Goal: Navigation & Orientation: Find specific page/section

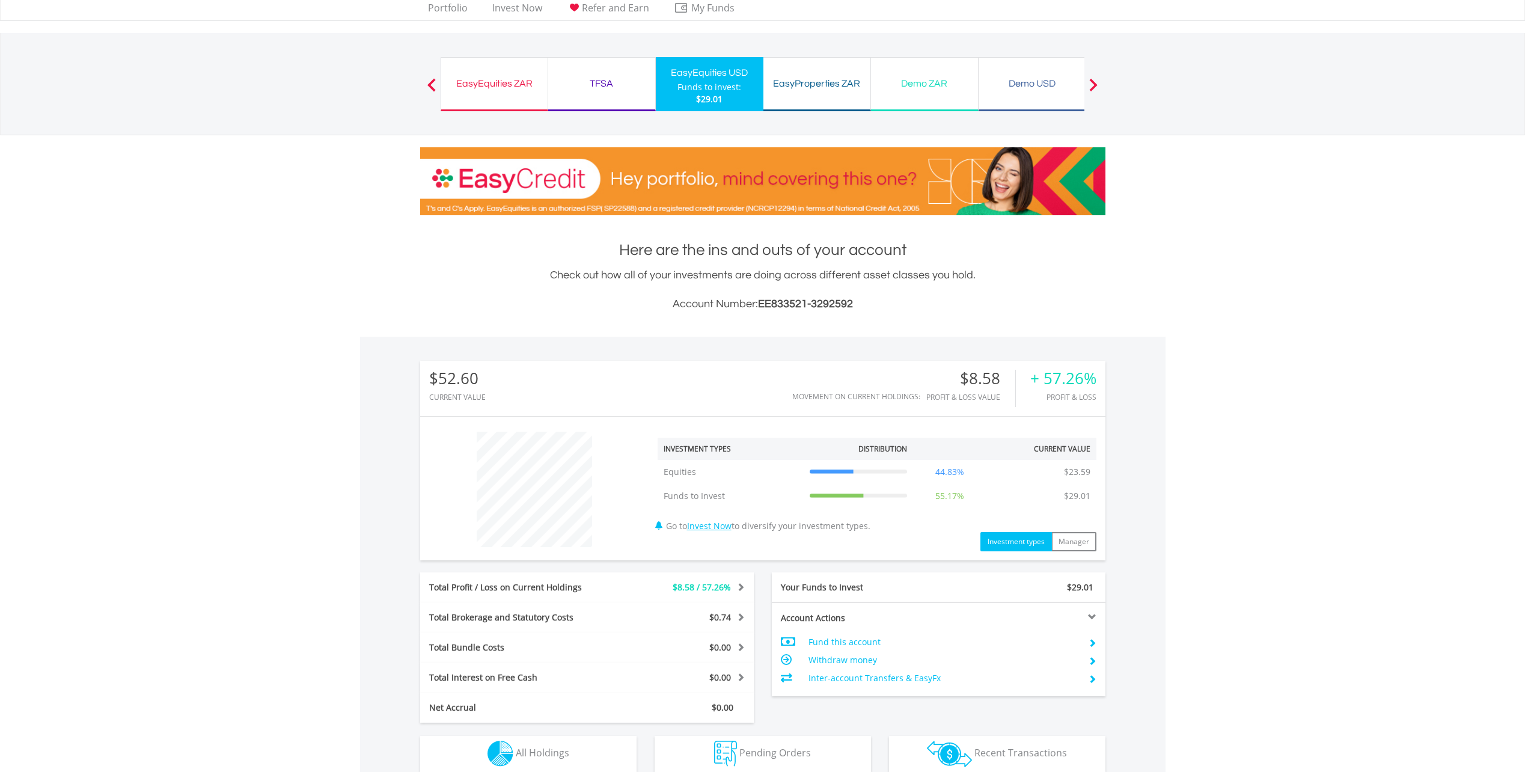
scroll to position [180, 0]
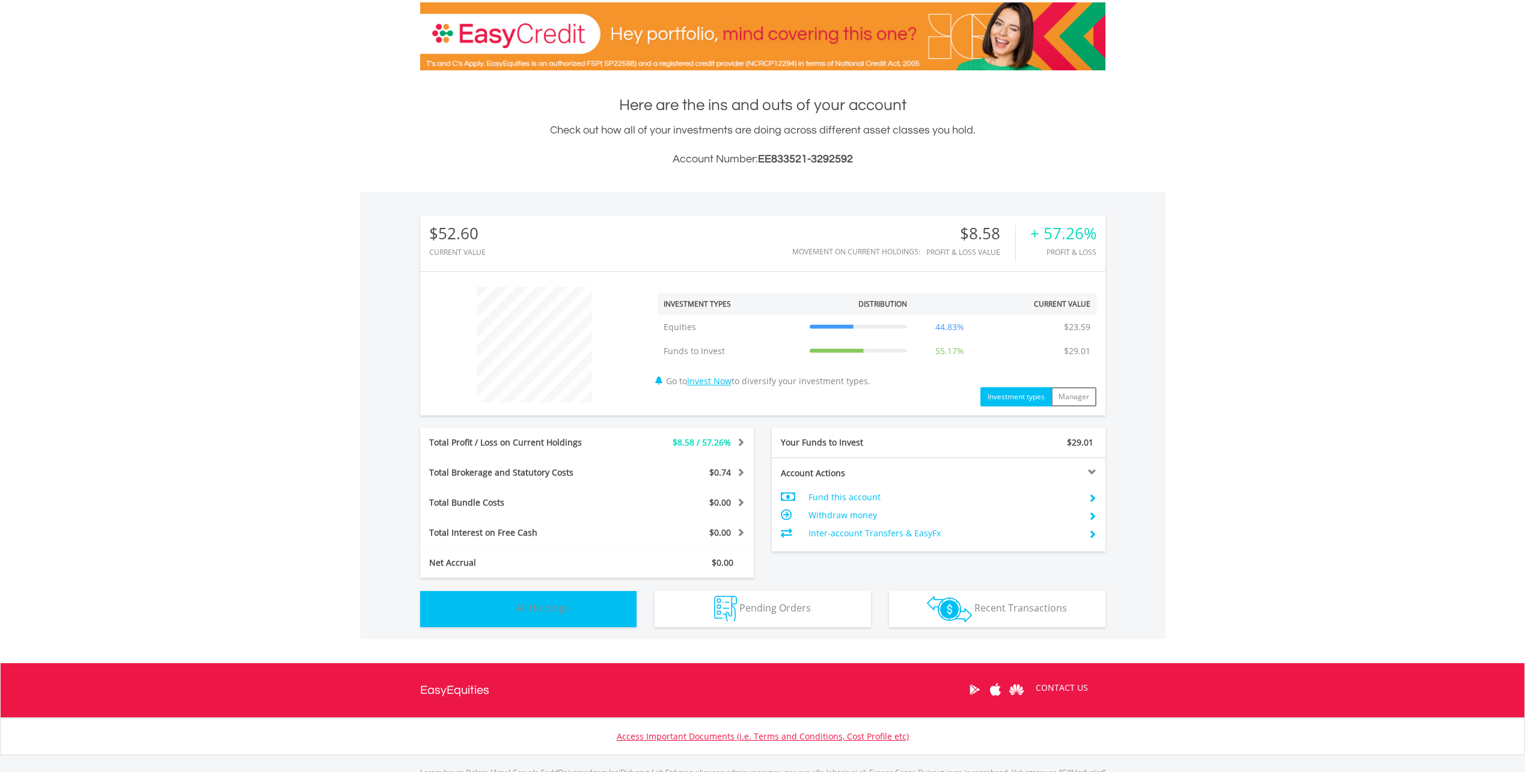
drag, startPoint x: 599, startPoint y: 610, endPoint x: 648, endPoint y: 585, distance: 55.1
click at [600, 609] on button "Holdings All Holdings" at bounding box center [528, 609] width 216 height 36
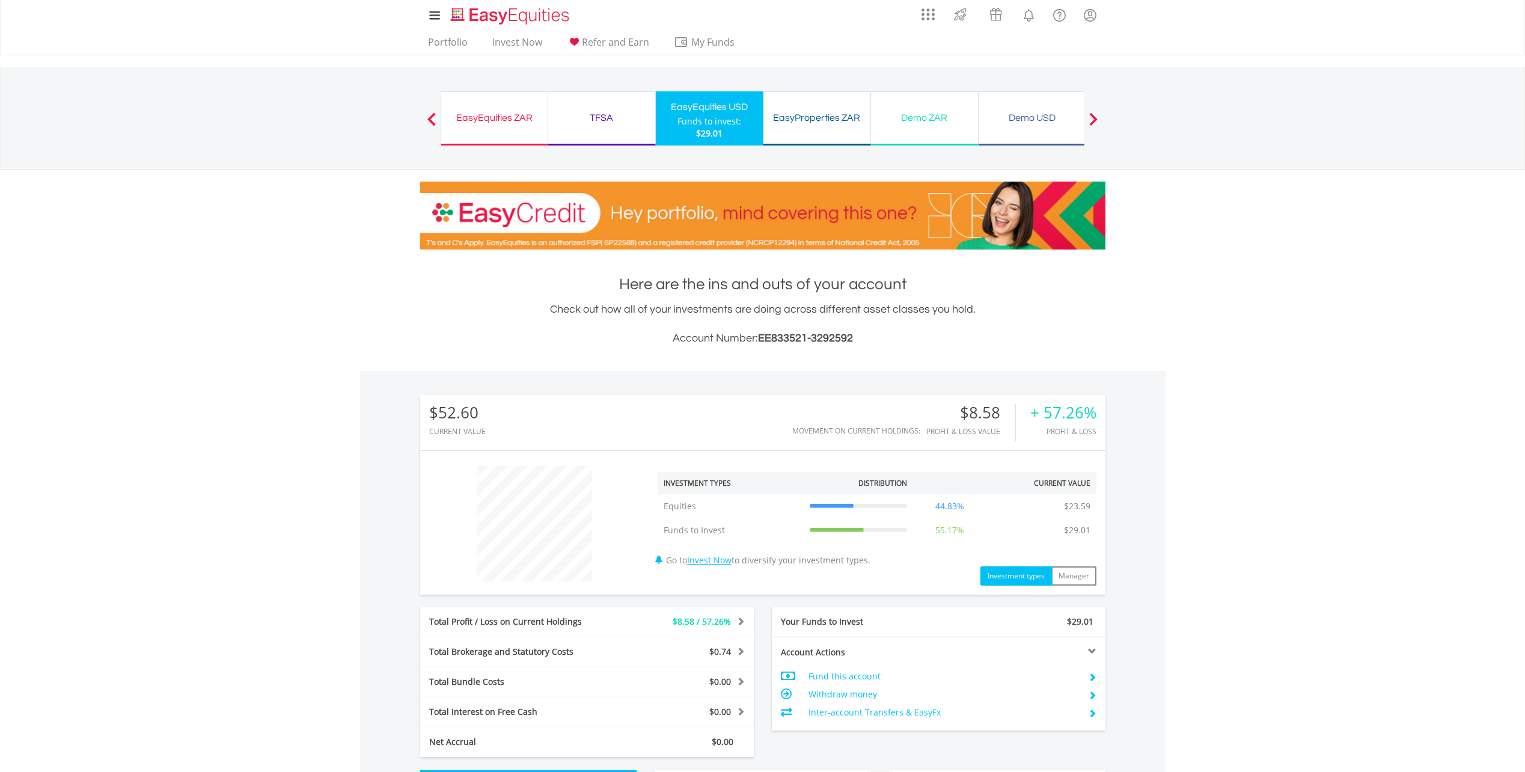
scroll to position [0, 0]
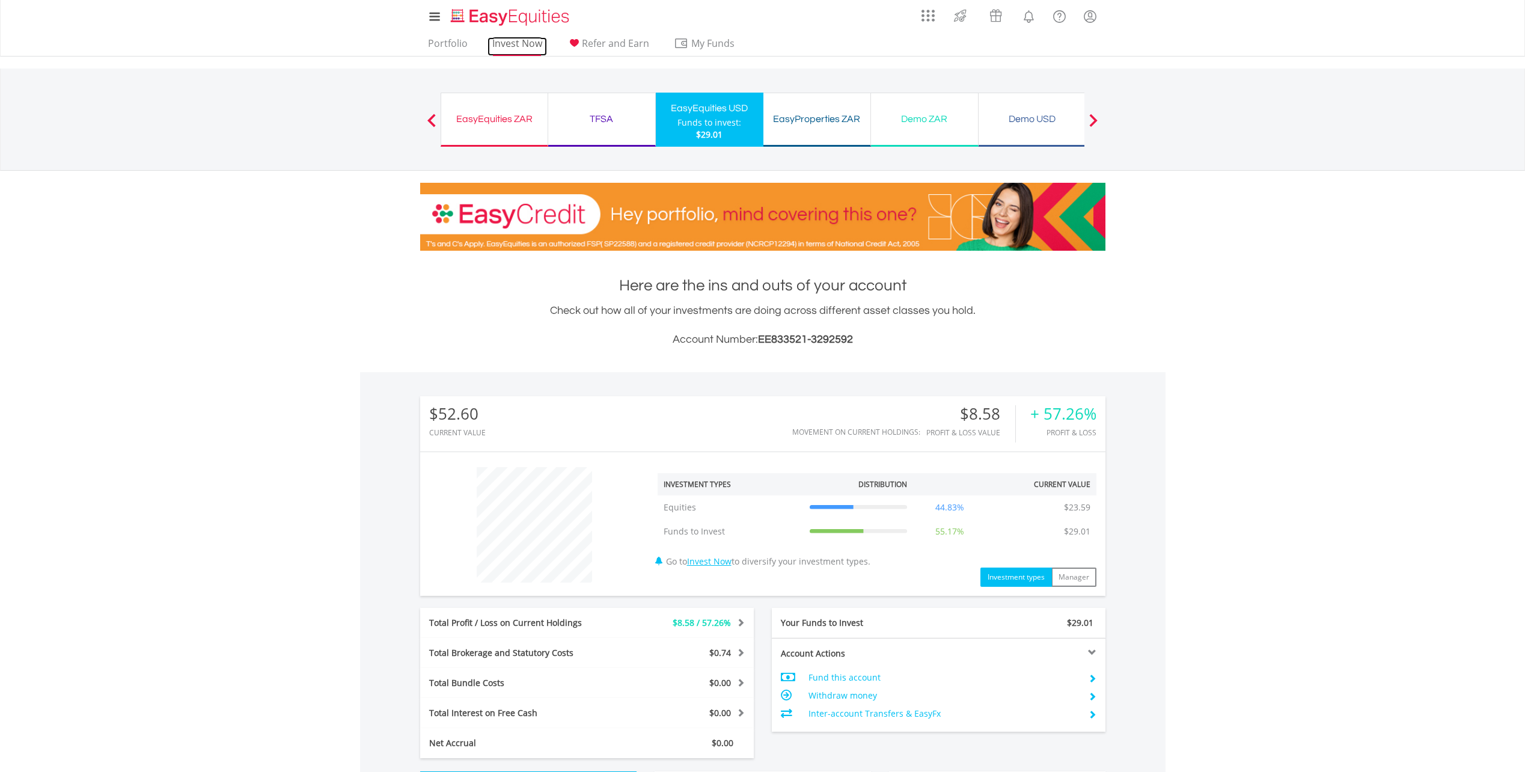
click at [522, 41] on link "Invest Now" at bounding box center [518, 46] width 60 height 19
click at [438, 43] on link "Portfolio" at bounding box center [447, 46] width 49 height 19
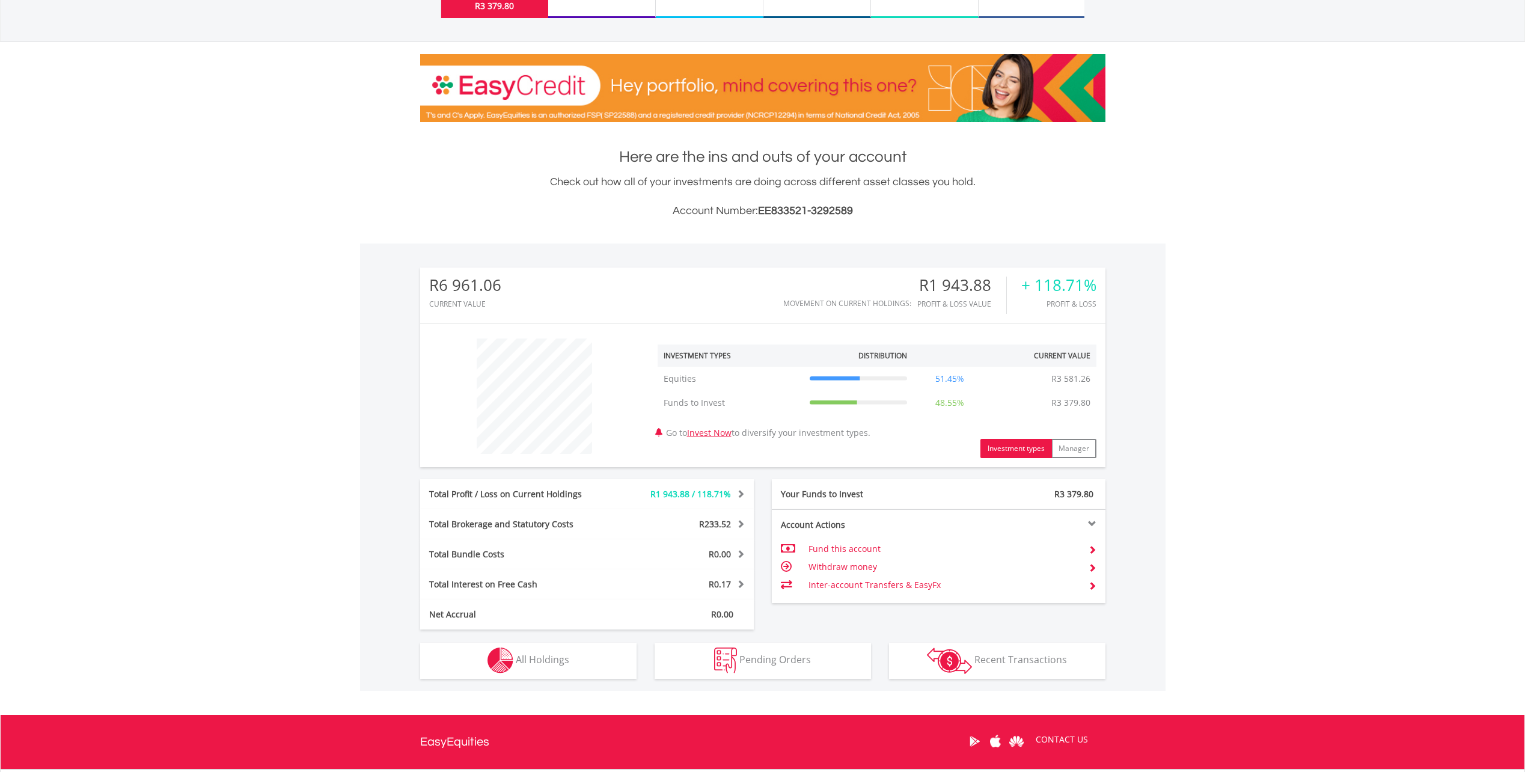
scroll to position [245, 0]
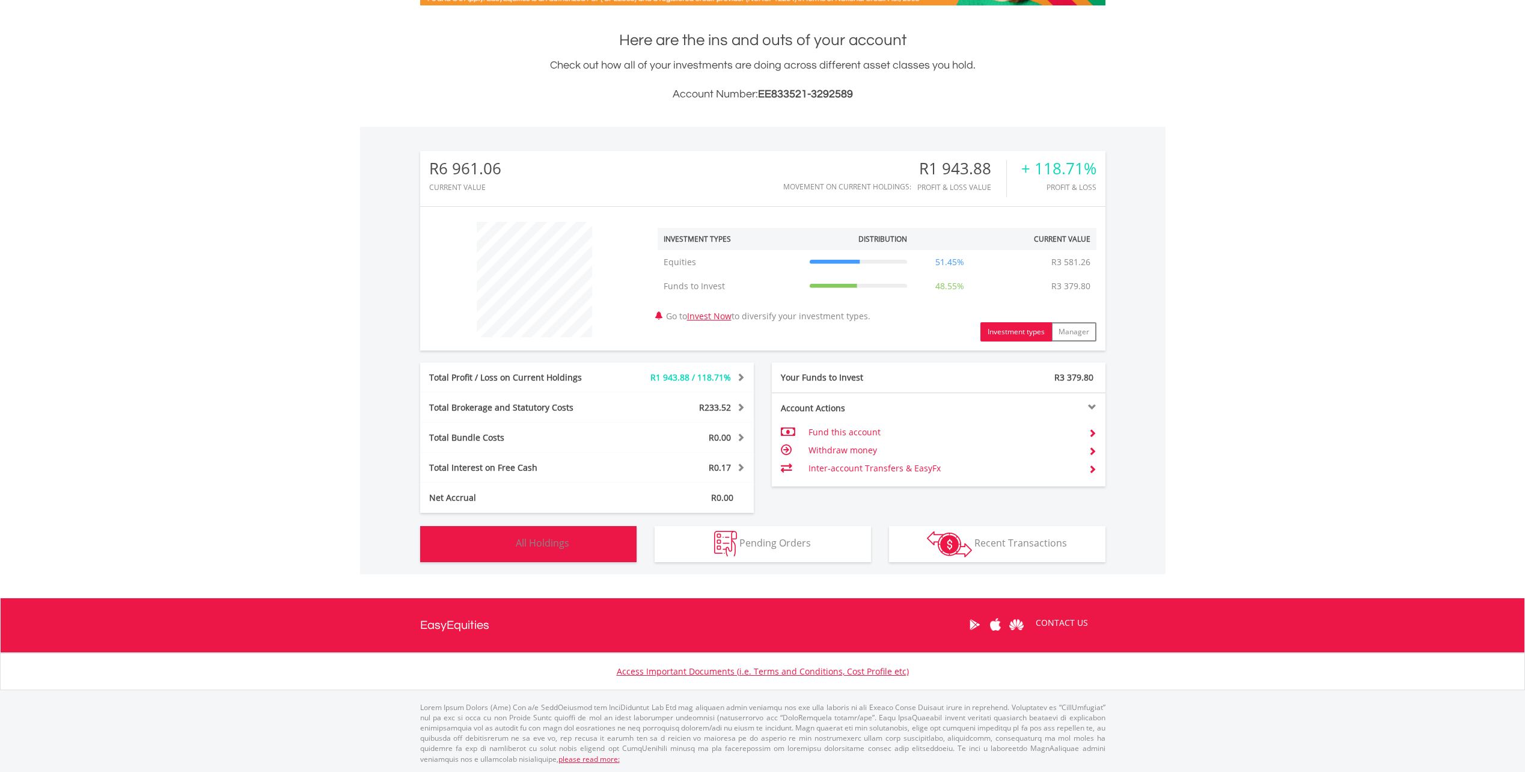
click at [595, 545] on button "Holdings All Holdings" at bounding box center [528, 544] width 216 height 36
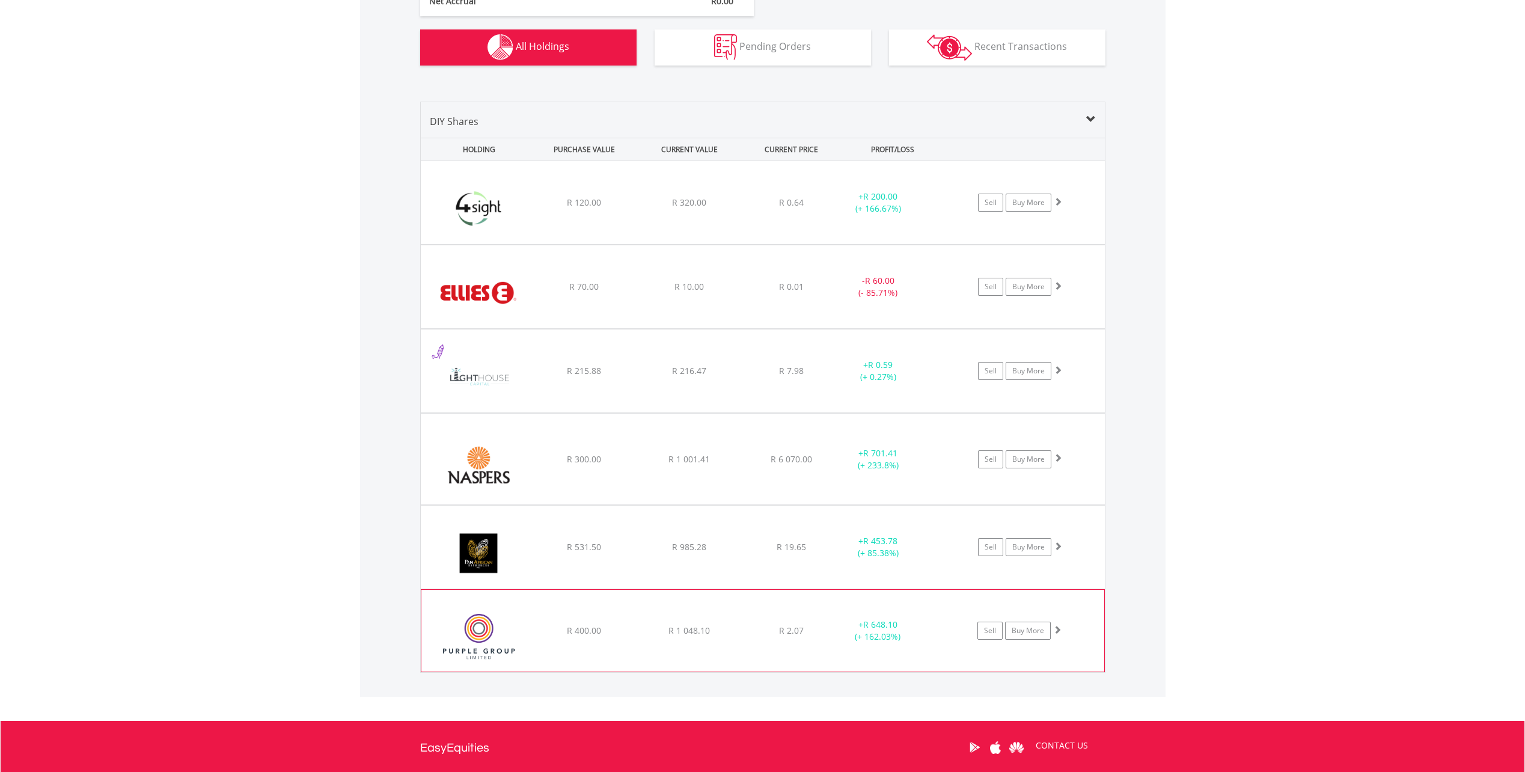
scroll to position [740, 0]
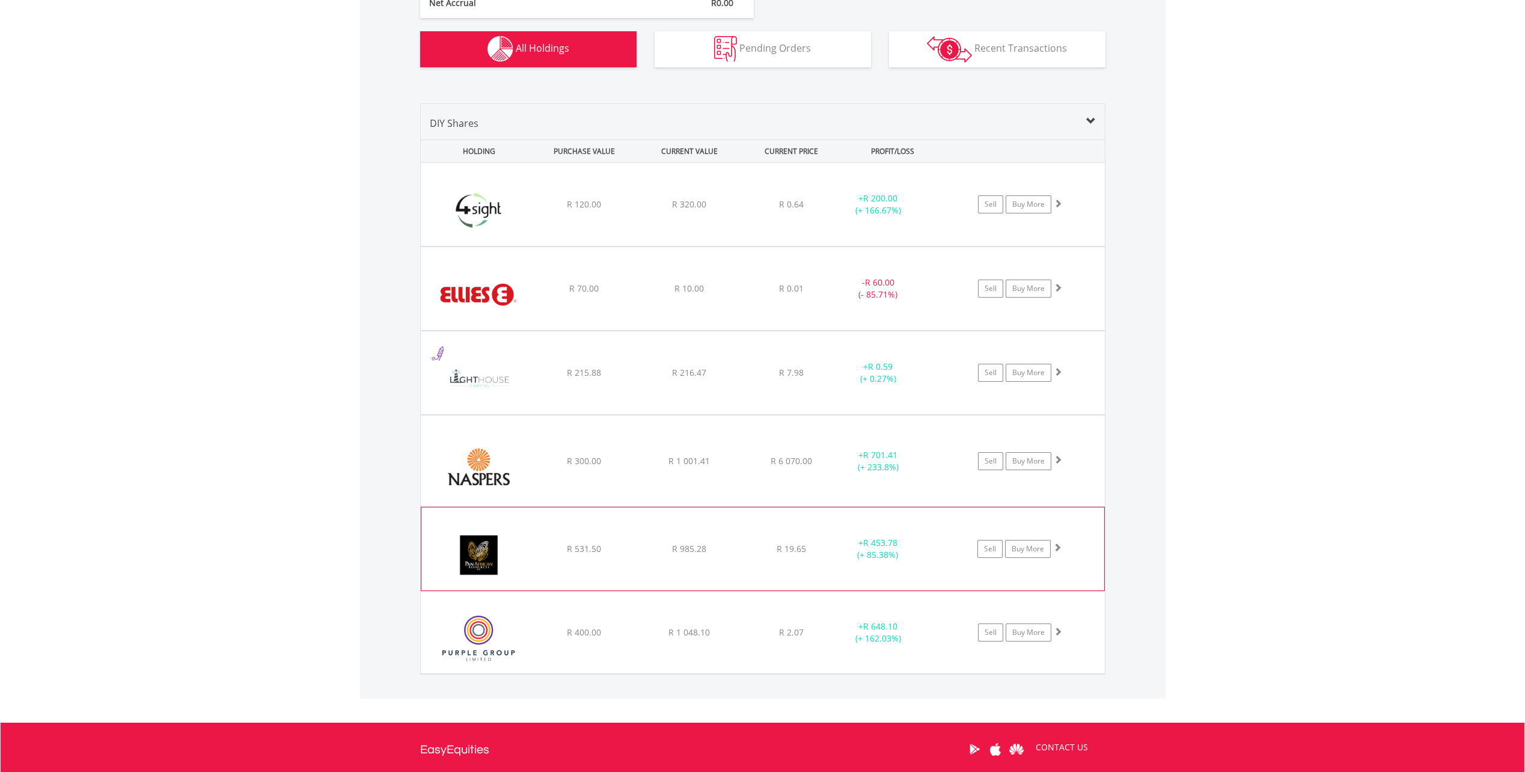
click at [705, 565] on div "﻿ Pan African Resource PLC R 531.50 R 985.28 R 19.65 + R 453.78 (+ 85.38%) Sell…" at bounding box center [762, 548] width 683 height 83
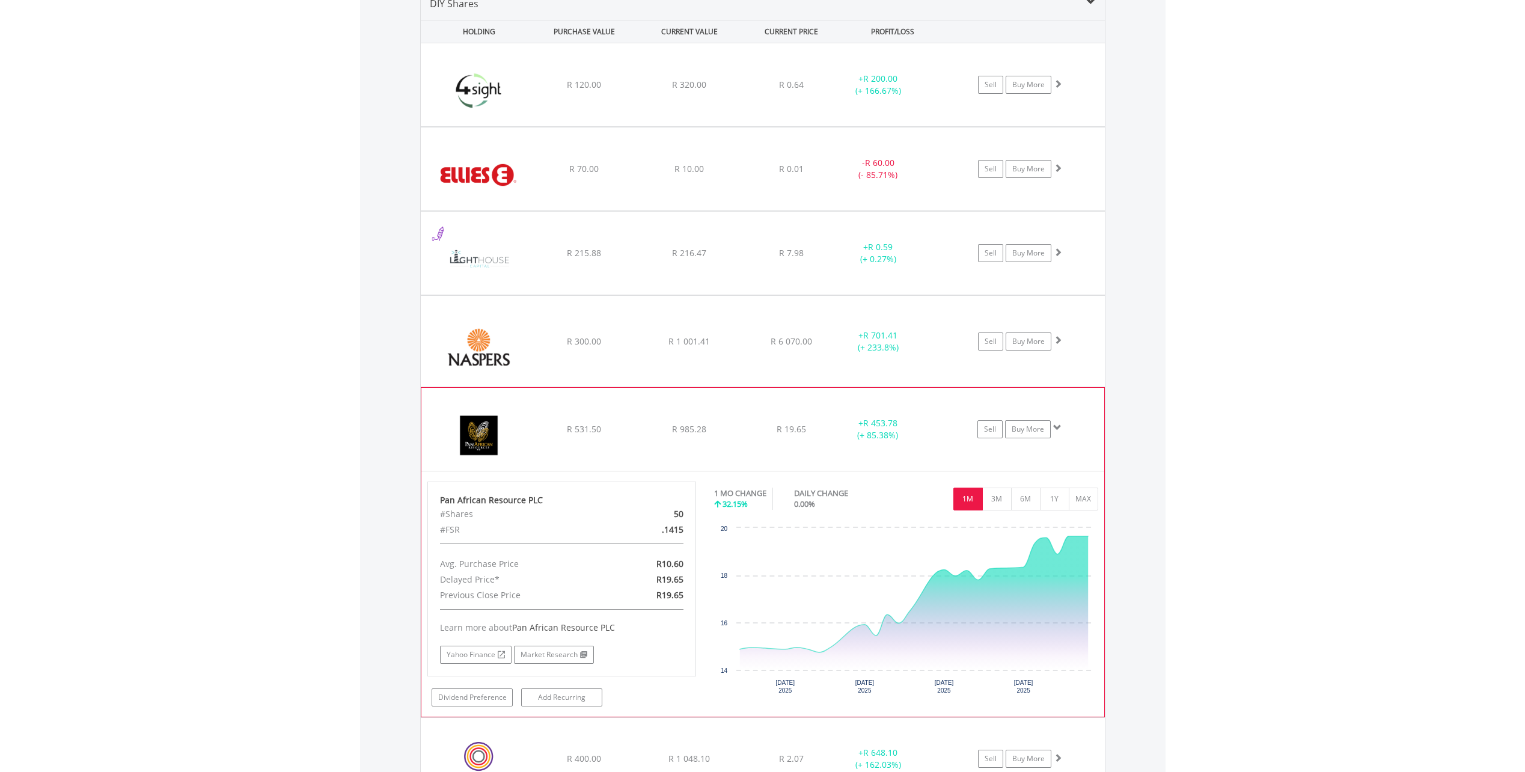
scroll to position [860, 0]
click at [747, 444] on div "﻿ Pan African Resource PLC R 531.50 R 985.28 R 19.65 + R 453.78 (+ 85.38%) Sell…" at bounding box center [762, 428] width 683 height 83
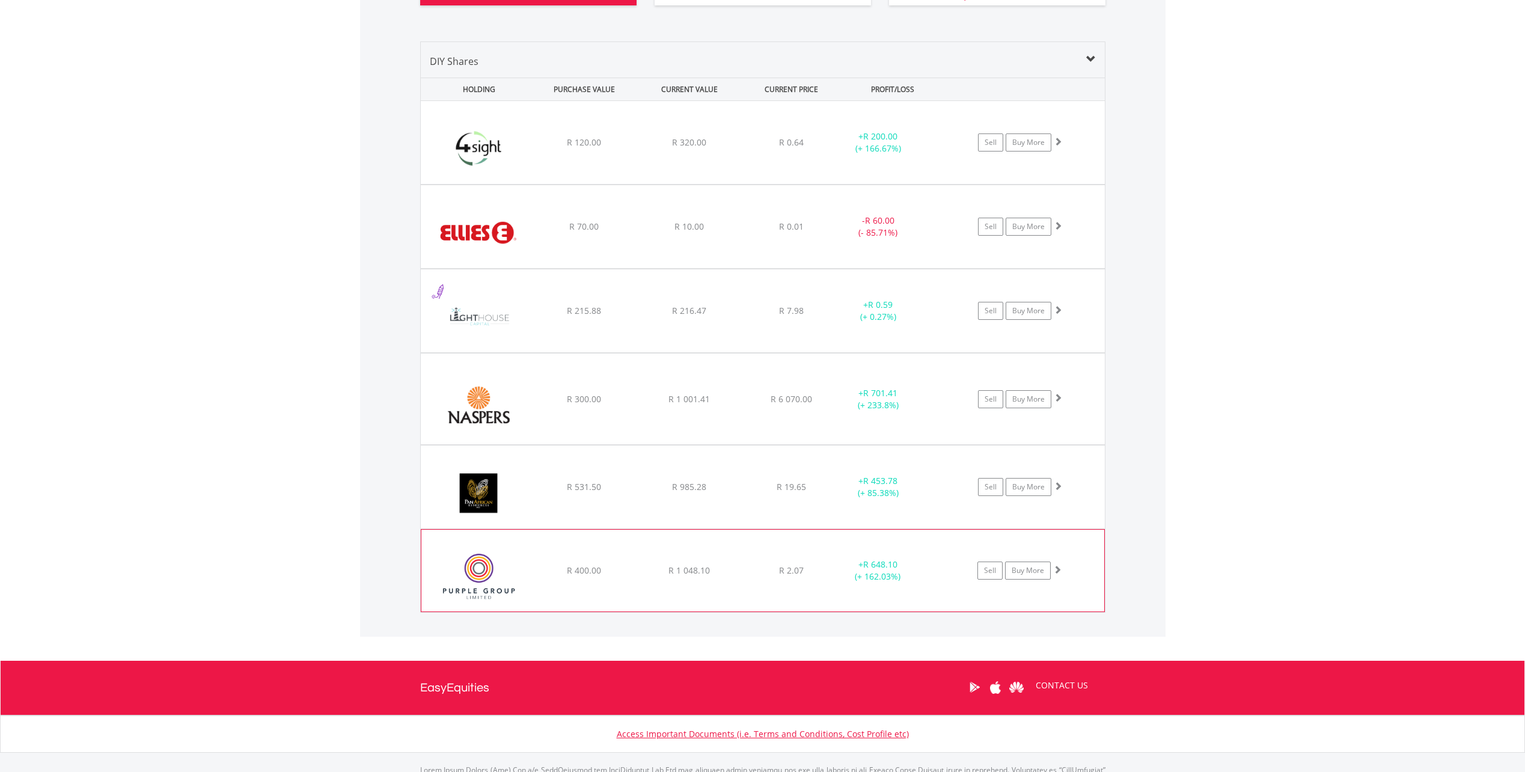
scroll to position [800, 0]
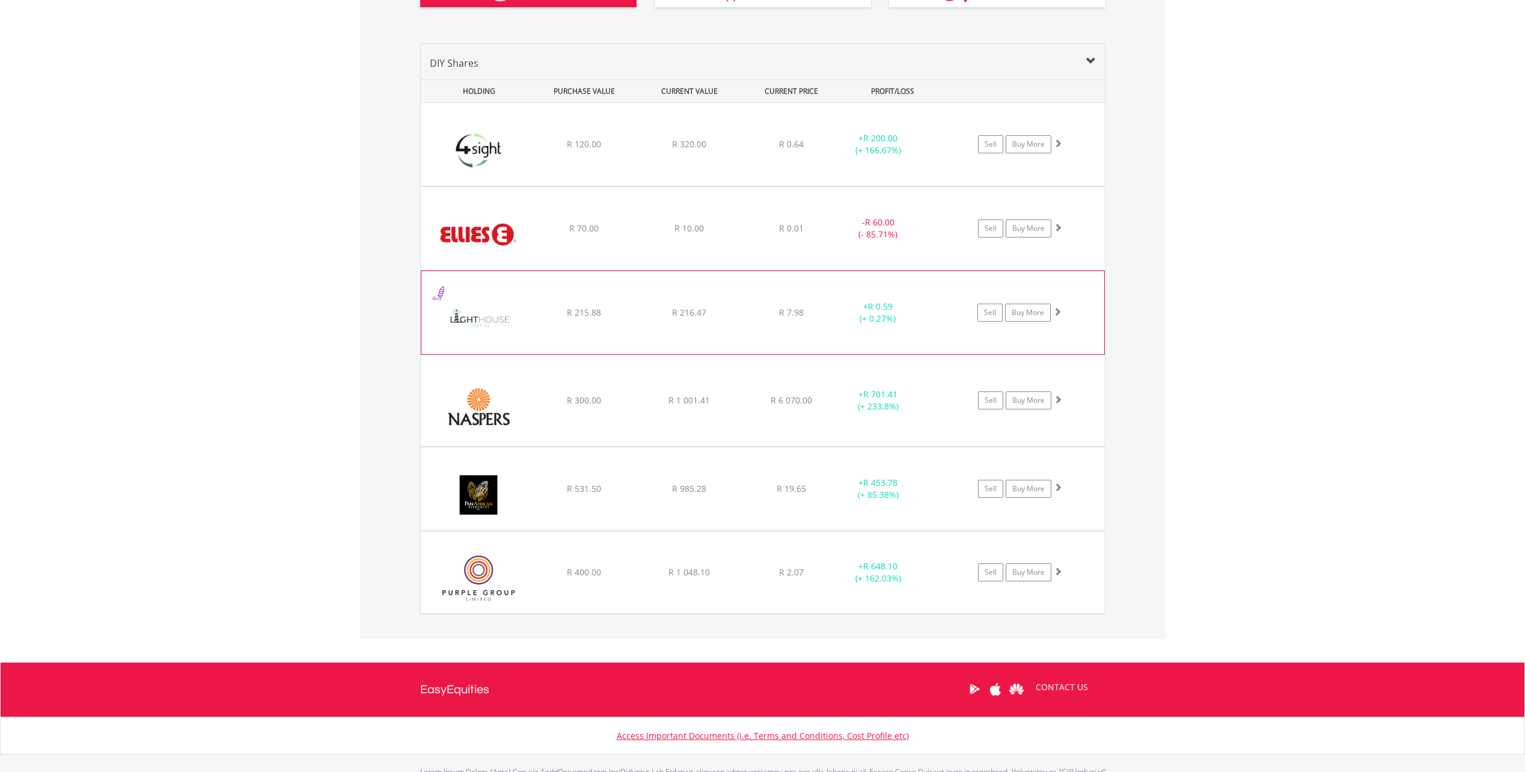
click at [669, 327] on div "﻿ Lighthouse Properties plc R 215.88 R 216.47 R 7.98 + R 0.59 (+ 0.27%) Sell Bu…" at bounding box center [762, 312] width 683 height 83
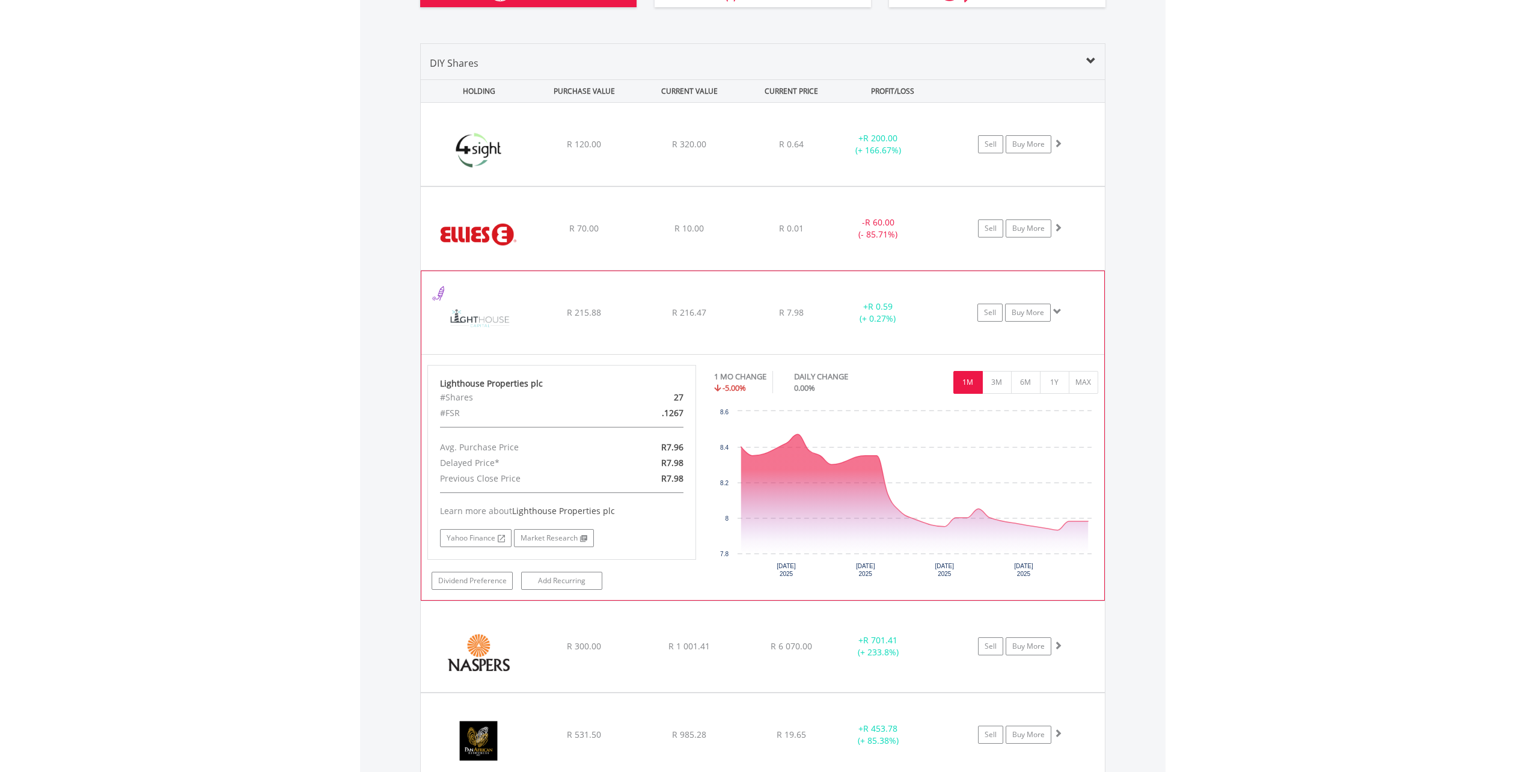
click at [669, 322] on div "﻿ Lighthouse Properties plc R 215.88 R 216.47 R 7.98 + R 0.59 (+ 0.27%) Sell Bu…" at bounding box center [762, 312] width 683 height 83
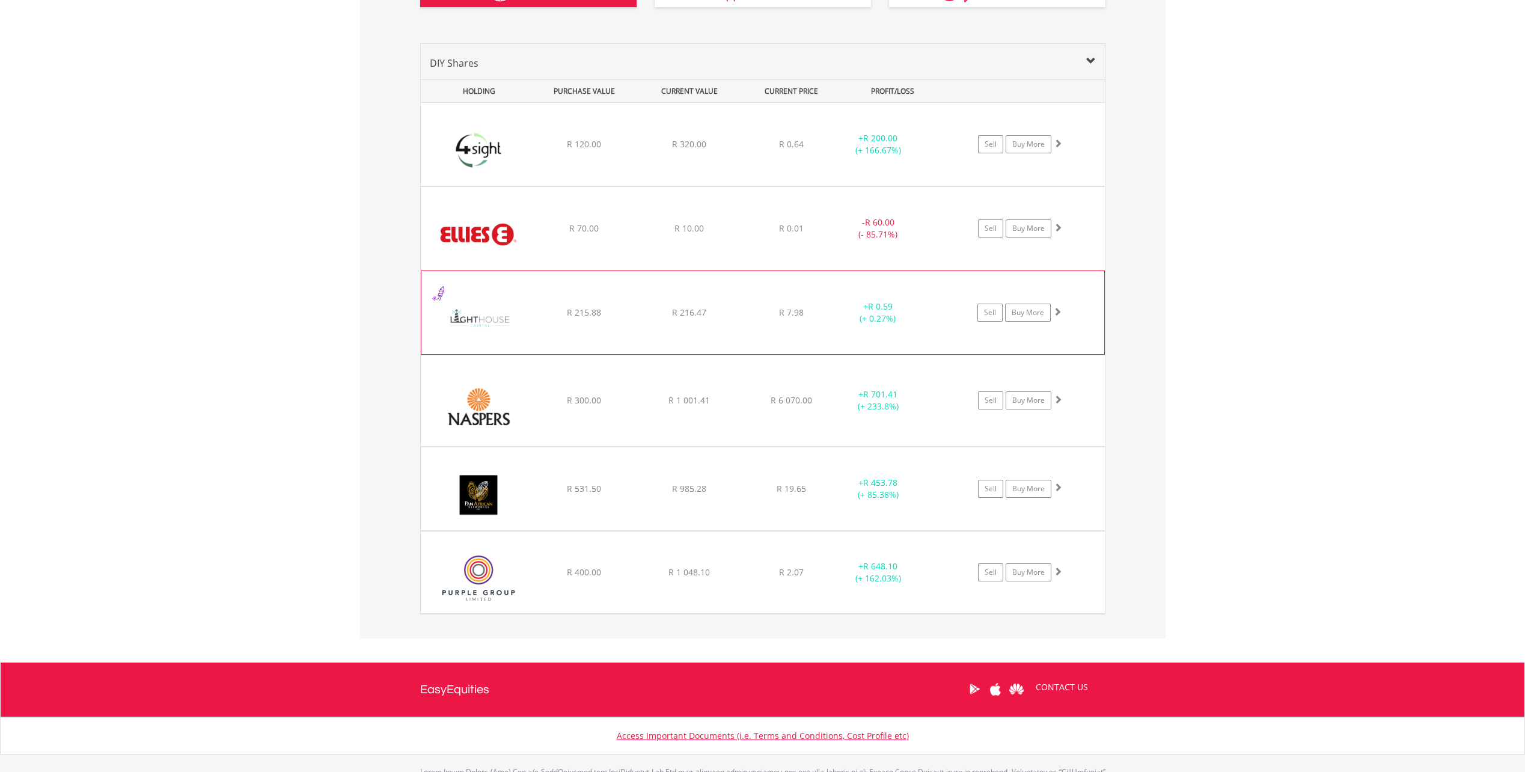
click at [669, 329] on div "﻿ Lighthouse Properties plc R 215.88 R 216.47 R 7.98 + R 0.59 (+ 0.27%) Sell Bu…" at bounding box center [762, 312] width 683 height 83
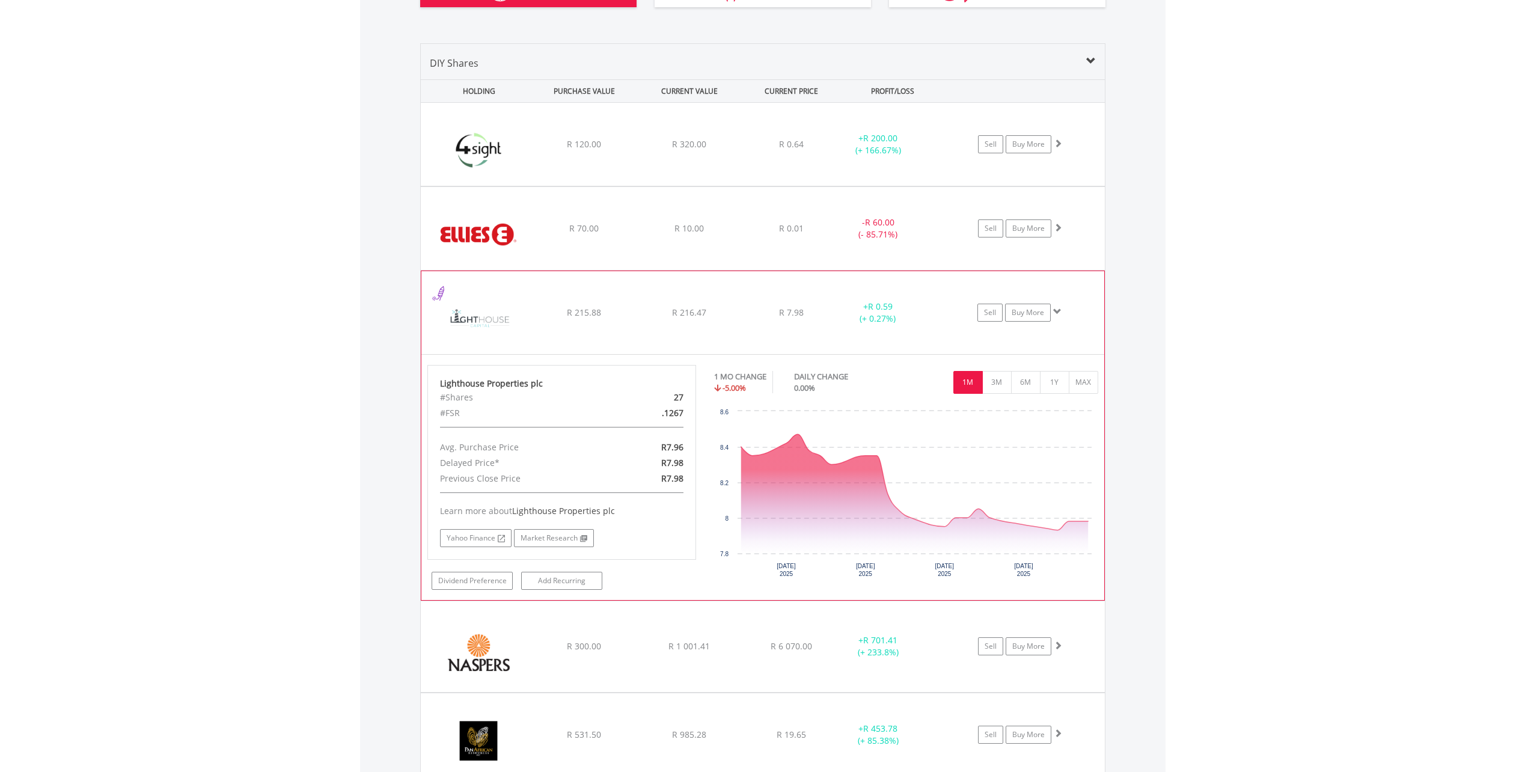
click at [669, 329] on div "﻿ Lighthouse Properties plc R 215.88 R 216.47 R 7.98 + R 0.59 (+ 0.27%) Sell Bu…" at bounding box center [762, 312] width 683 height 83
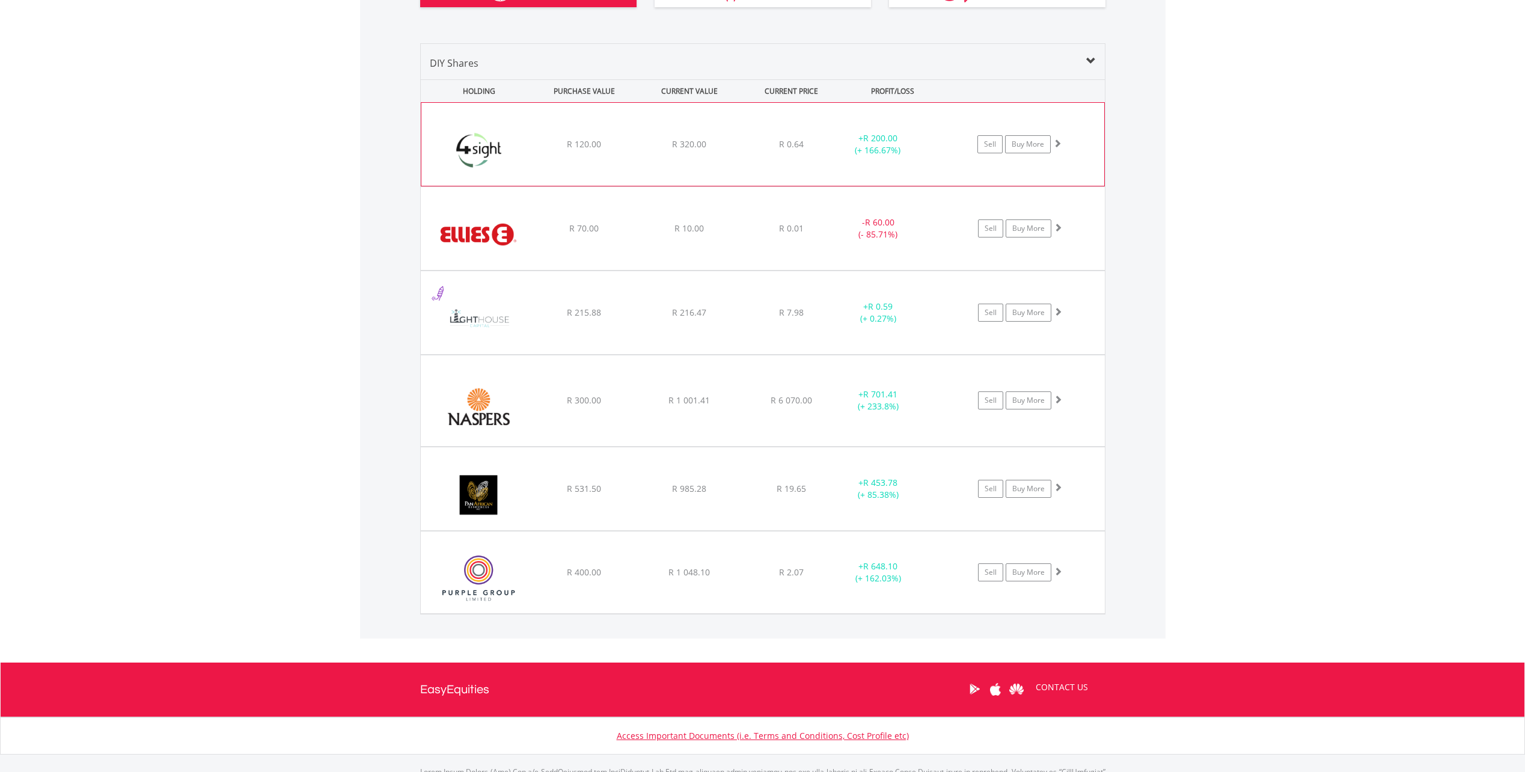
click at [661, 178] on div "﻿ 4Sight Holdings R 120.00 R 320.00 R 0.64 + R 200.00 (+ 166.67%) Sell Buy More" at bounding box center [762, 144] width 683 height 83
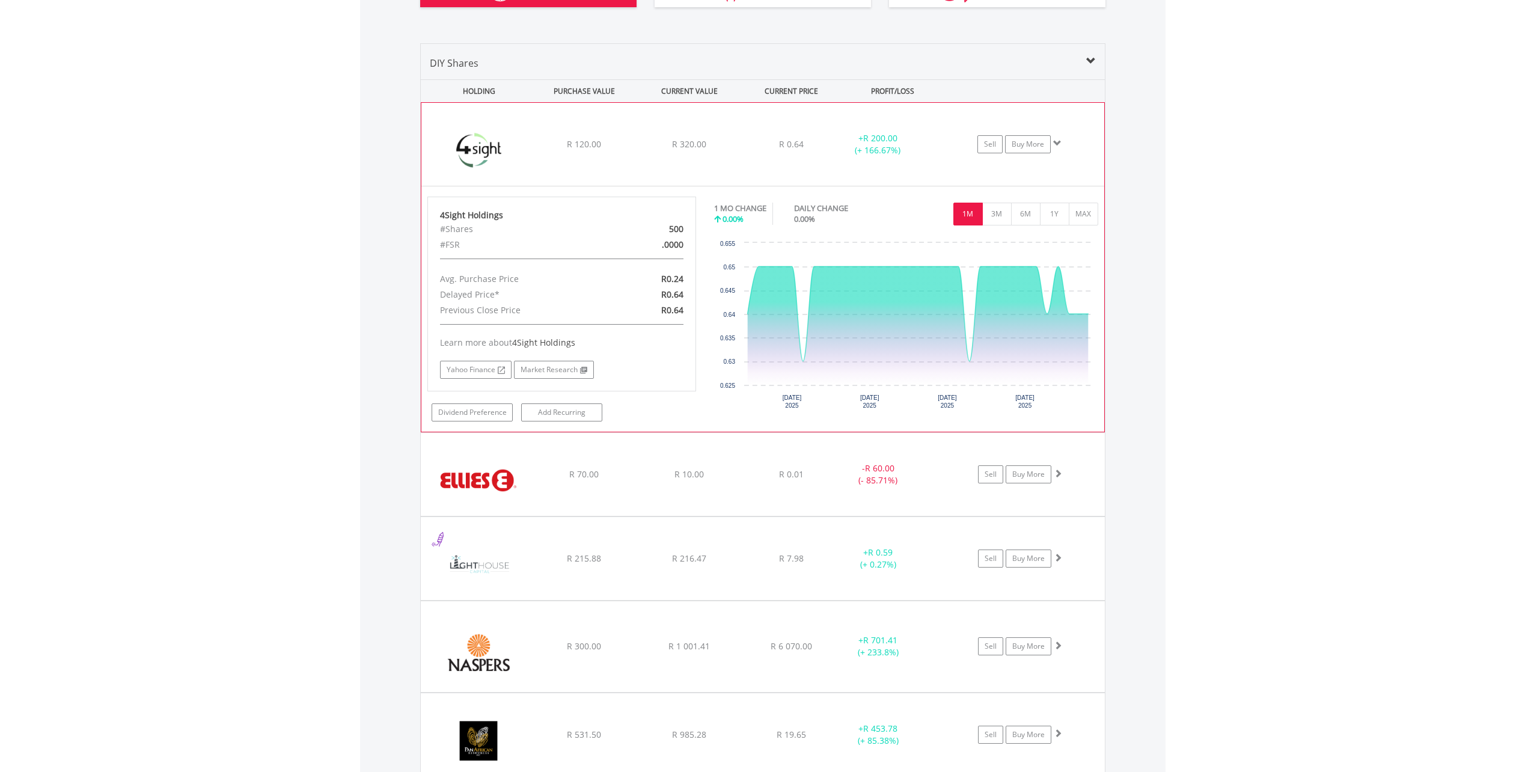
click at [661, 178] on div "﻿ 4Sight Holdings R 120.00 R 320.00 R 0.64 + R 200.00 (+ 166.67%) Sell Buy More" at bounding box center [762, 144] width 683 height 83
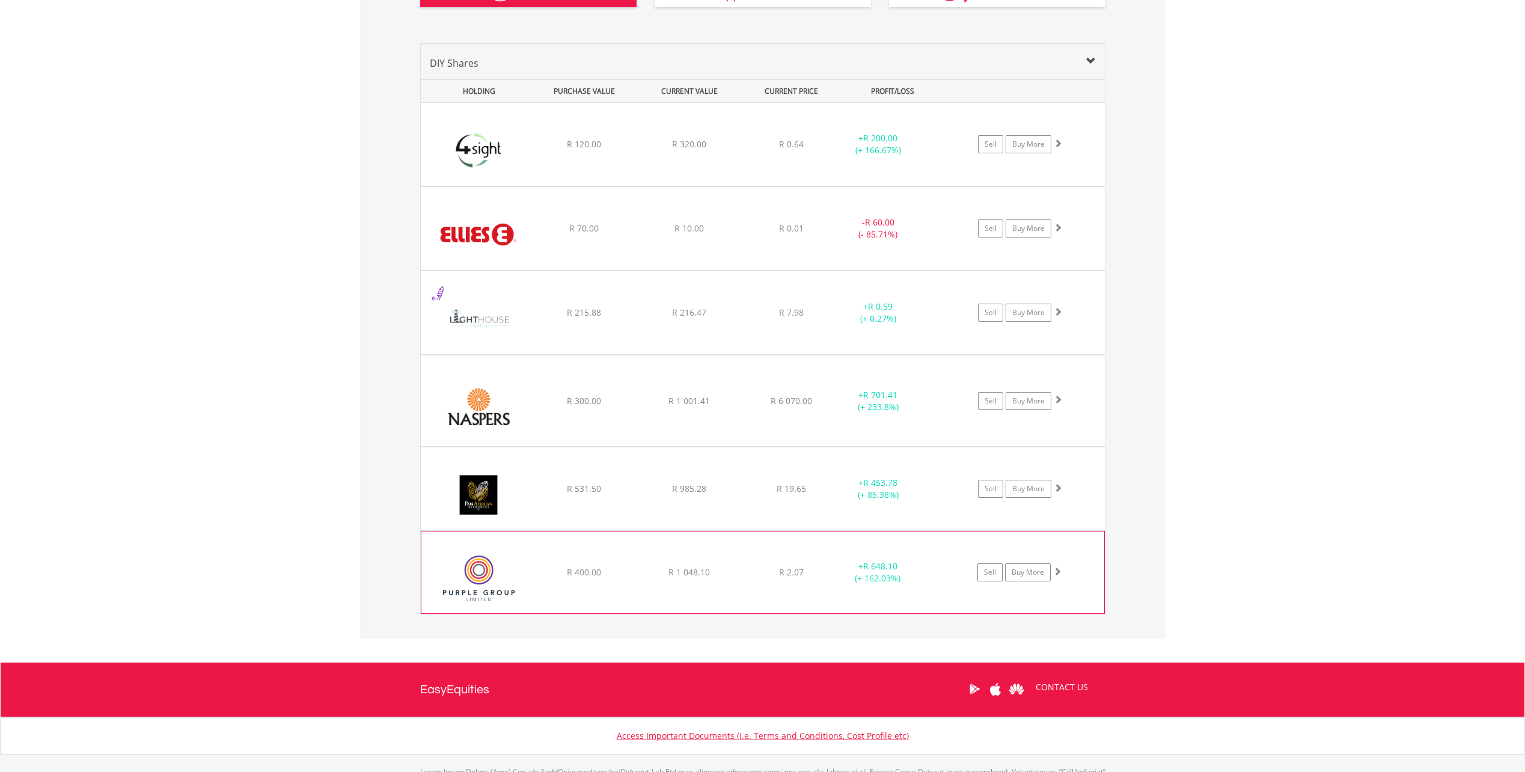
click at [670, 555] on div "﻿ Purple Group Limited R 400.00 R 1 048.10 R 2.07 + R 648.10 (+ 162.03%) Sell B…" at bounding box center [762, 572] width 683 height 82
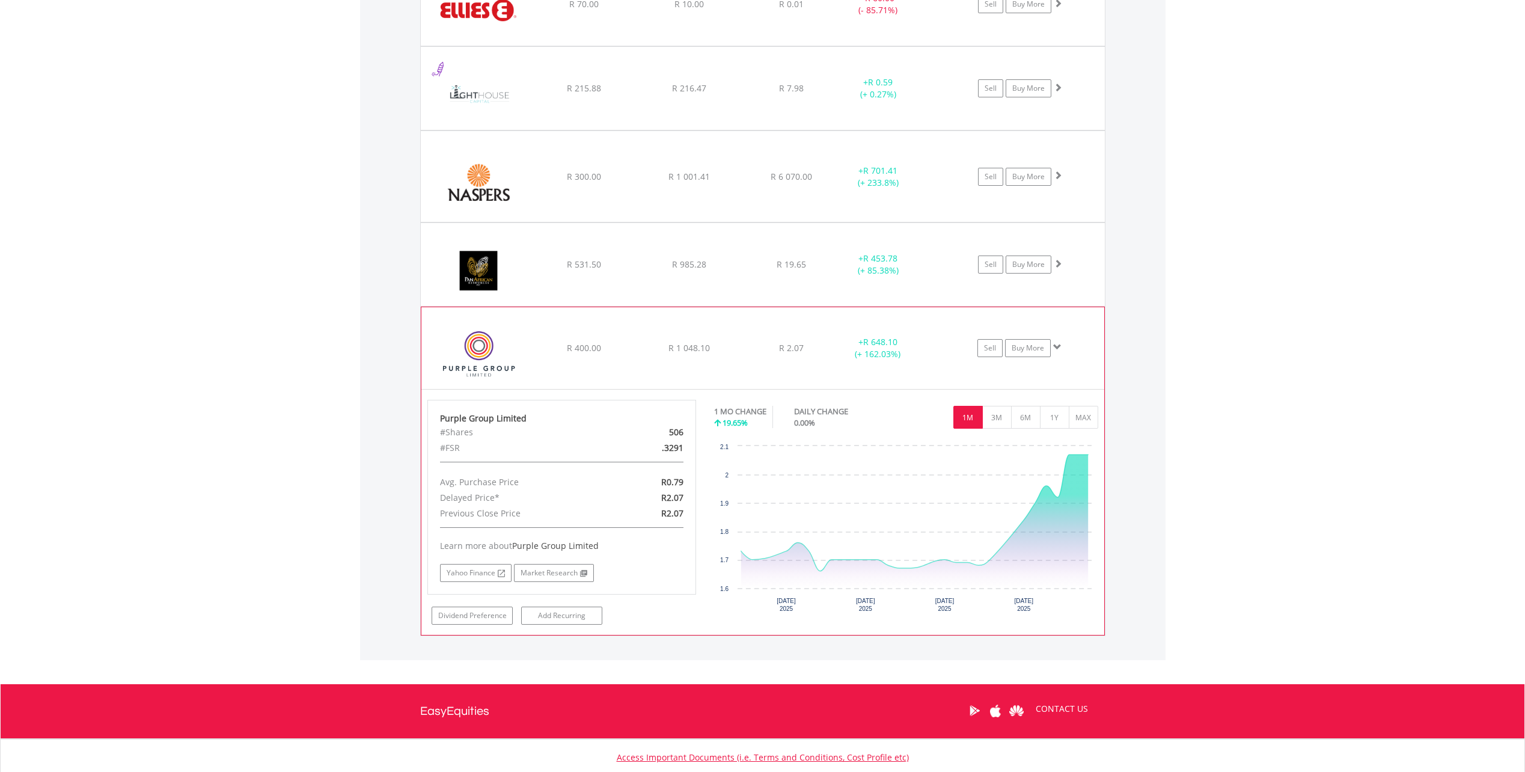
scroll to position [1041, 0]
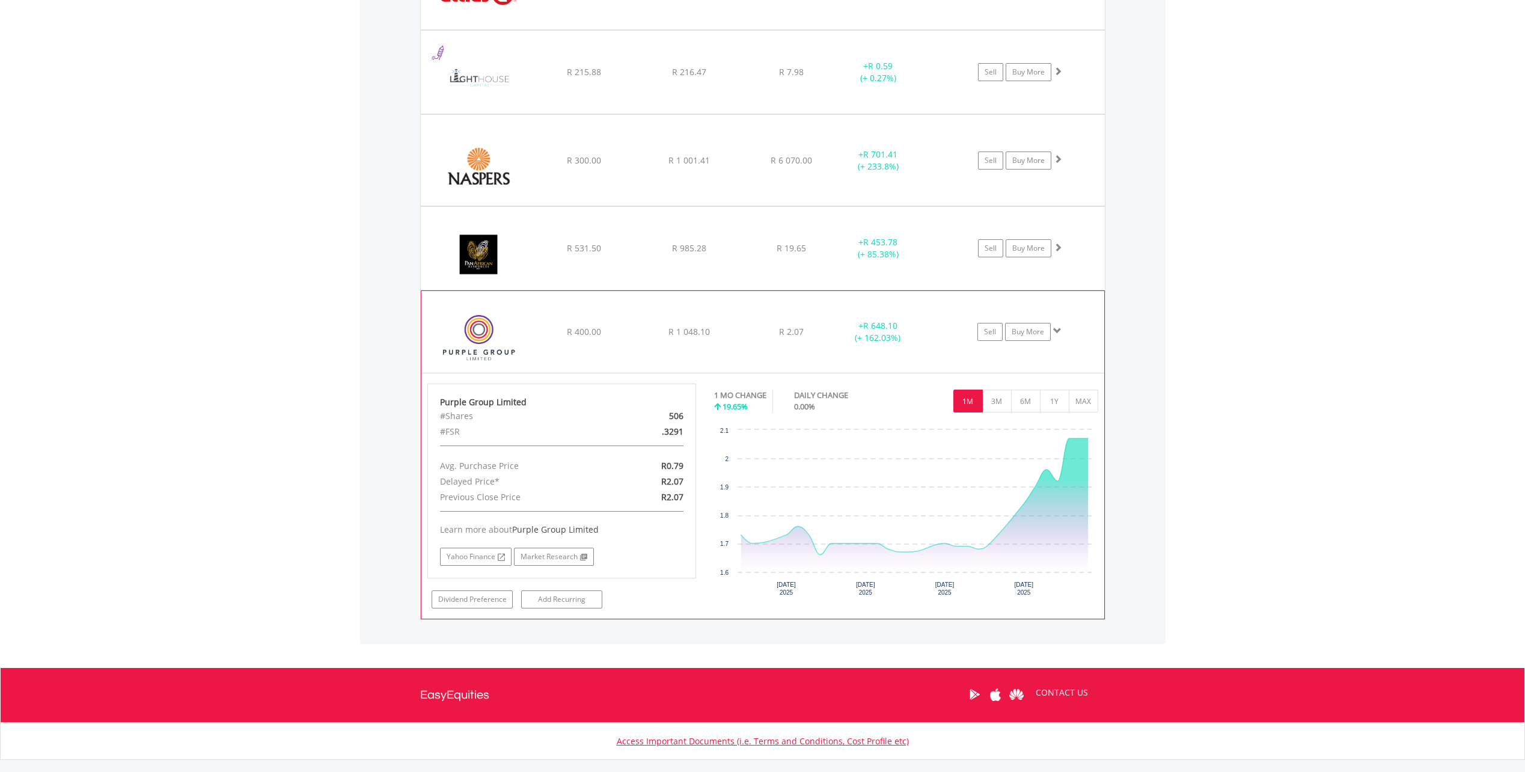
click at [712, 349] on div "﻿ Purple Group Limited R 400.00 R 1 048.10 R 2.07 + R 648.10 (+ 162.03%) Sell B…" at bounding box center [762, 332] width 683 height 82
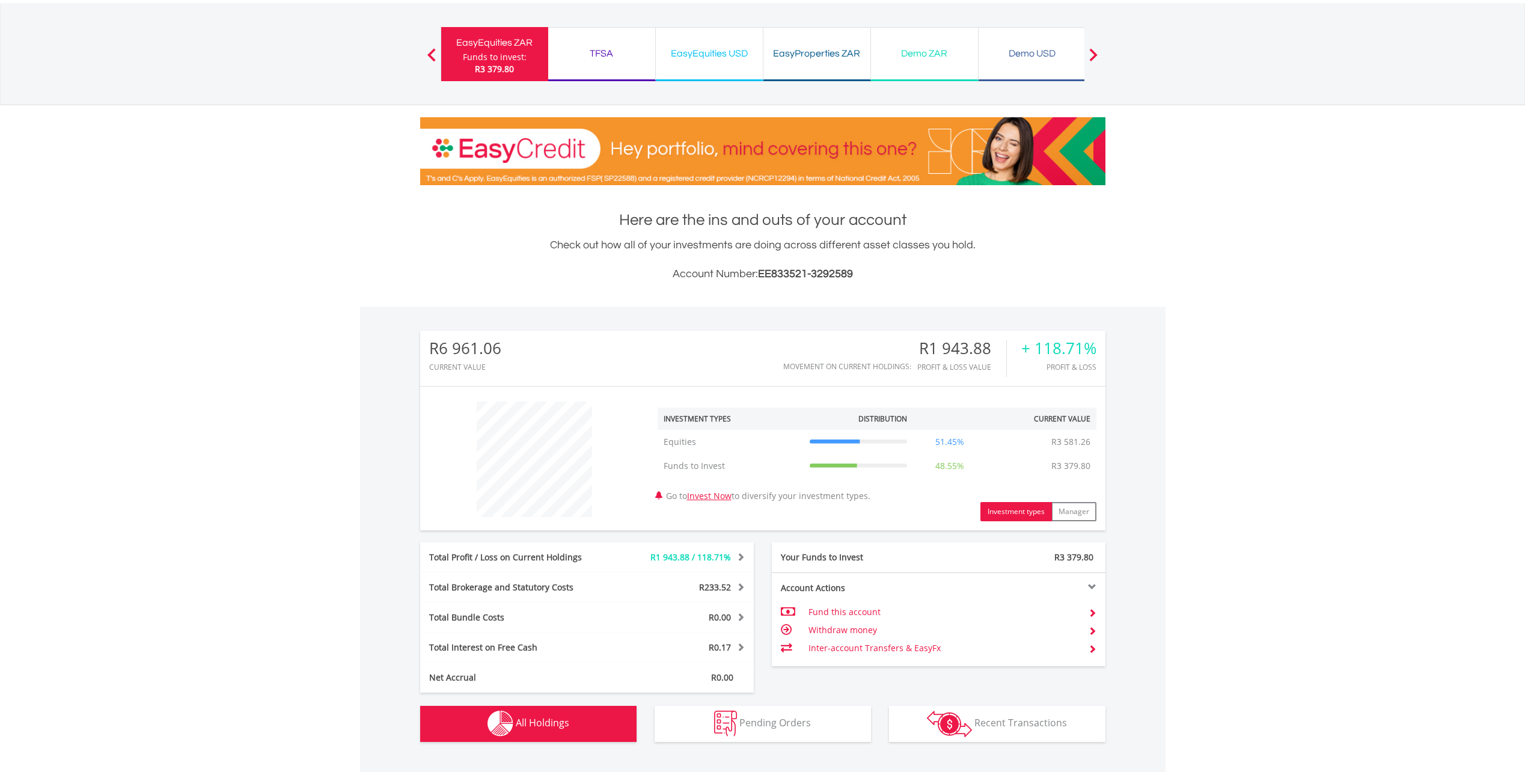
scroll to position [0, 0]
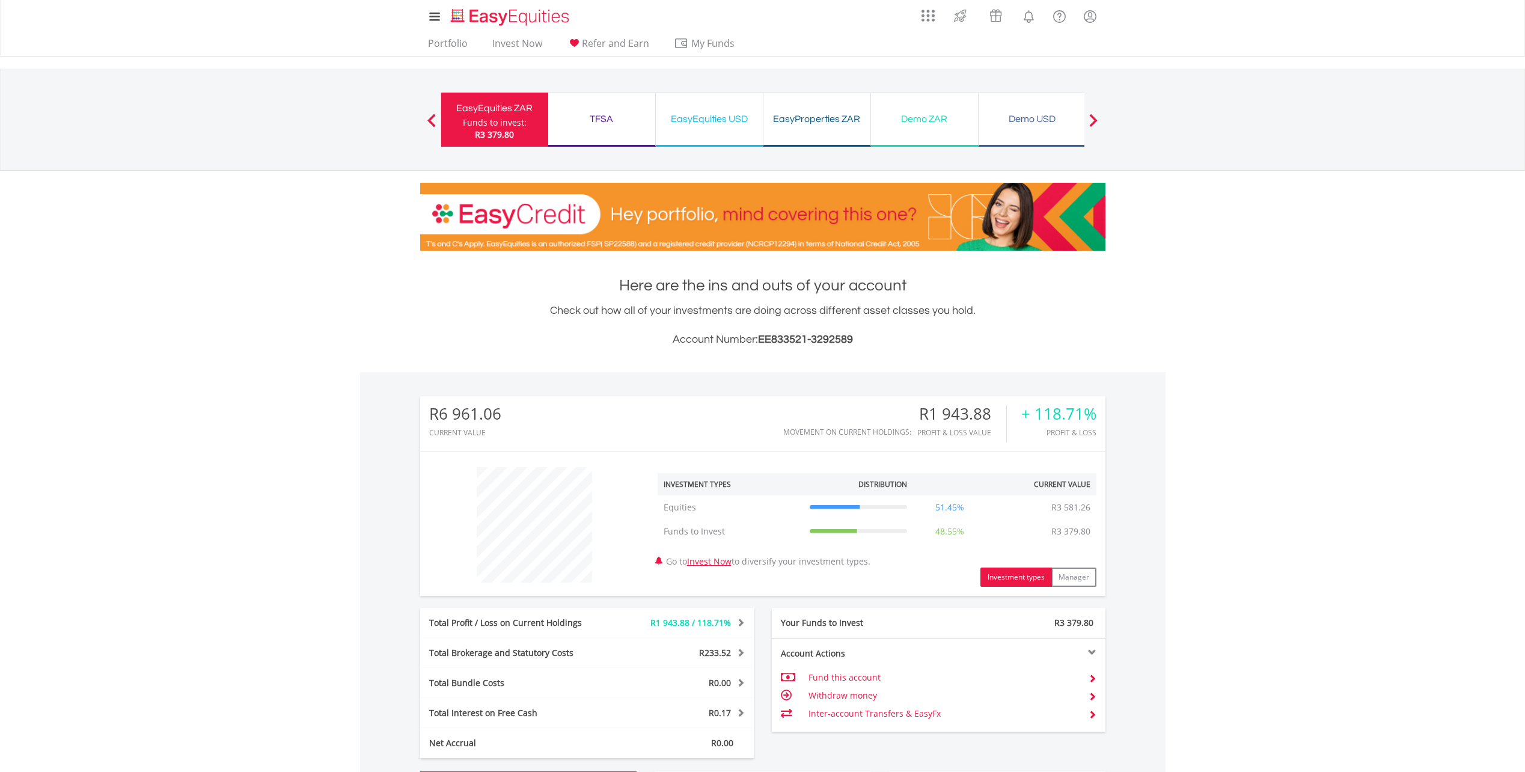
click at [601, 128] on div "TFSA Funds to invest: R3 379.80" at bounding box center [602, 120] width 108 height 54
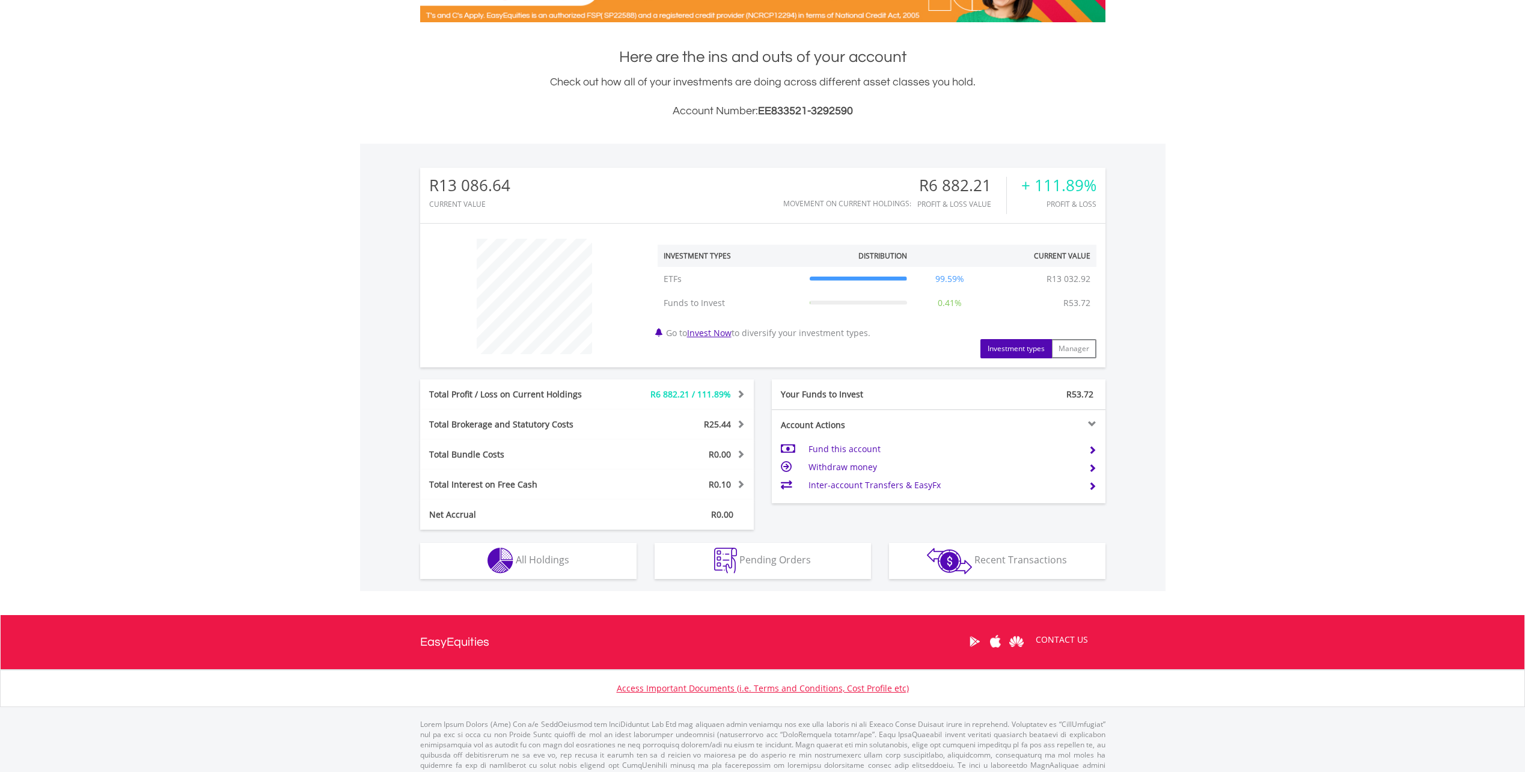
scroll to position [245, 0]
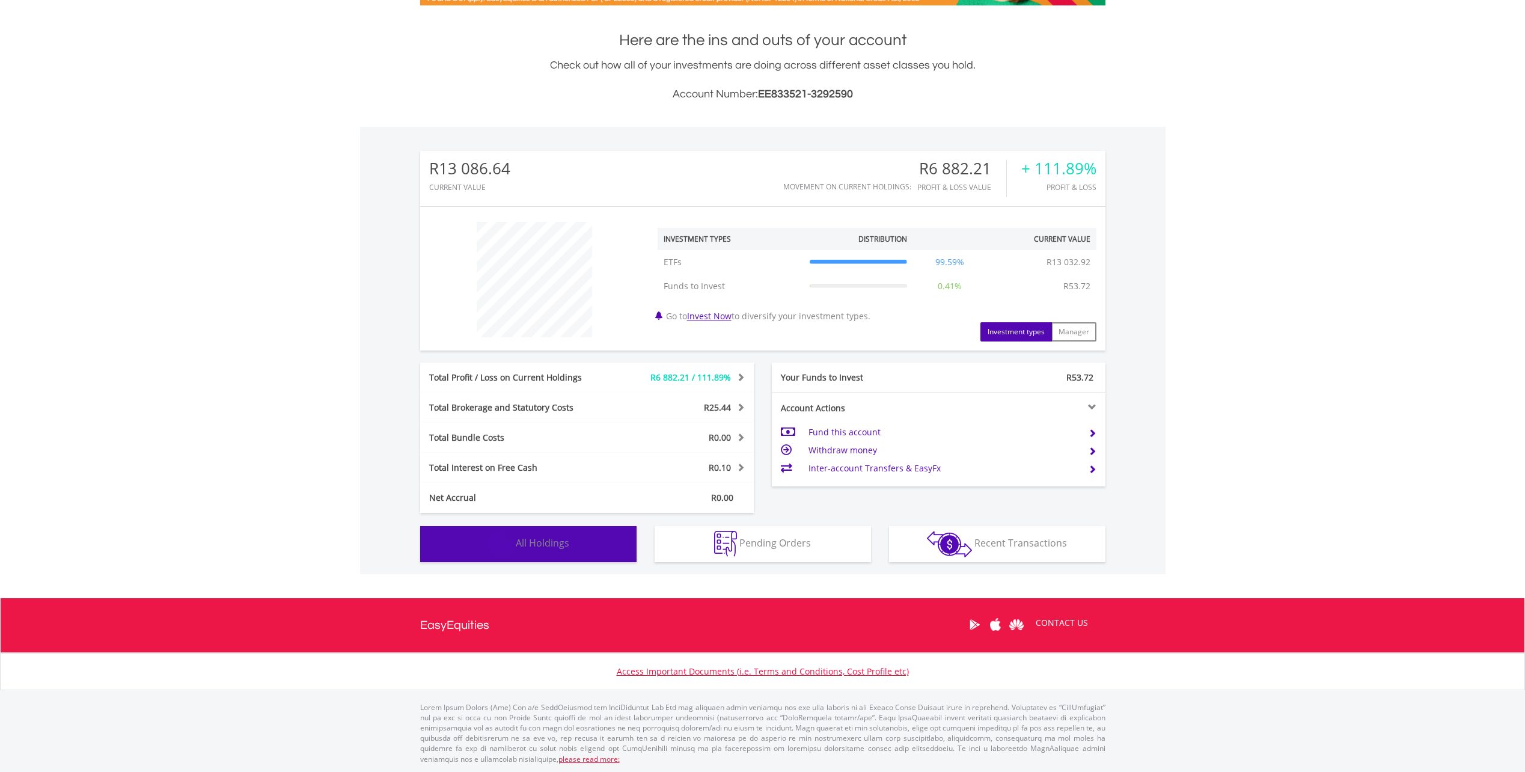
drag, startPoint x: 554, startPoint y: 542, endPoint x: 637, endPoint y: 533, distance: 84.1
click at [554, 542] on span "All Holdings" at bounding box center [543, 542] width 54 height 13
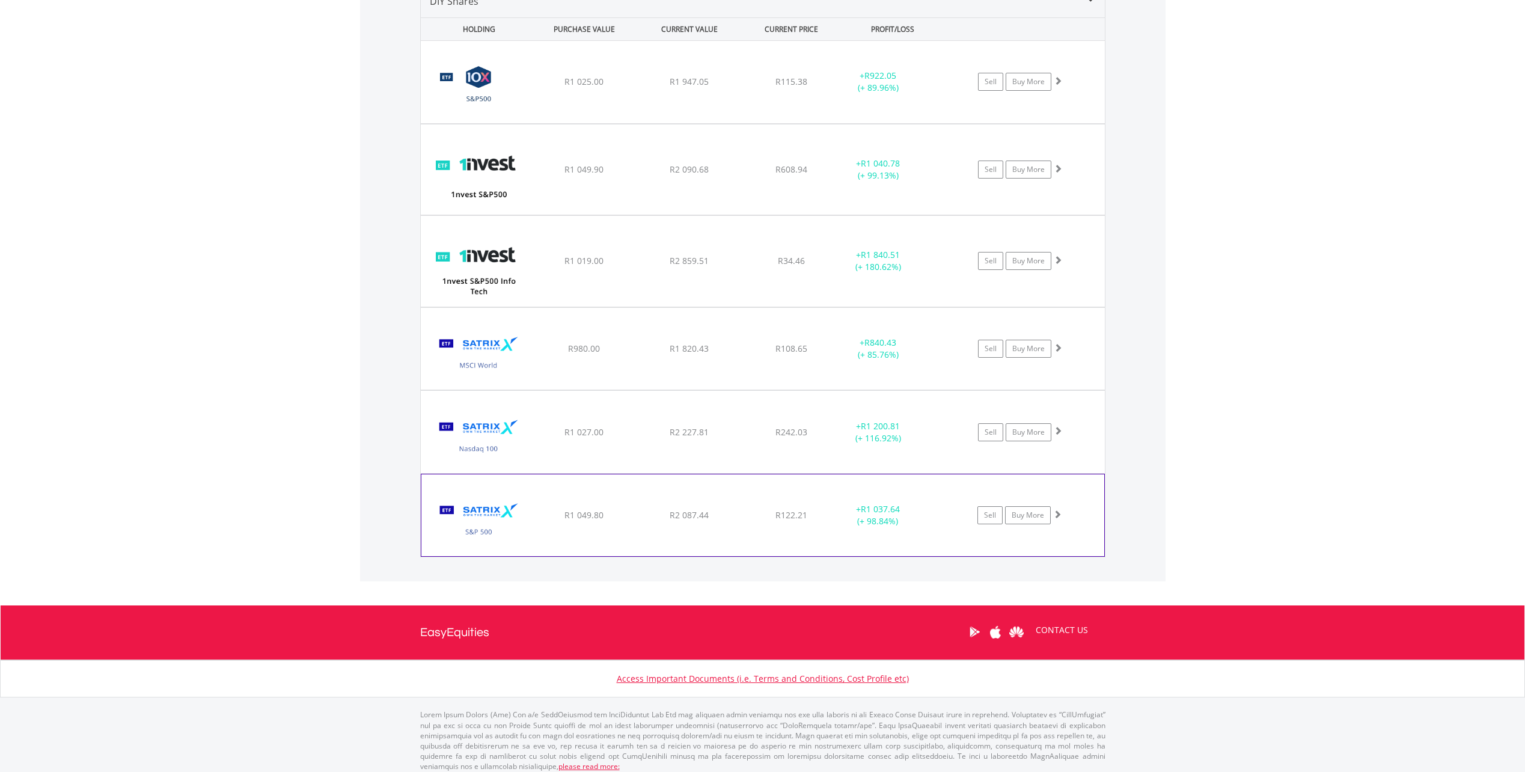
scroll to position [869, 0]
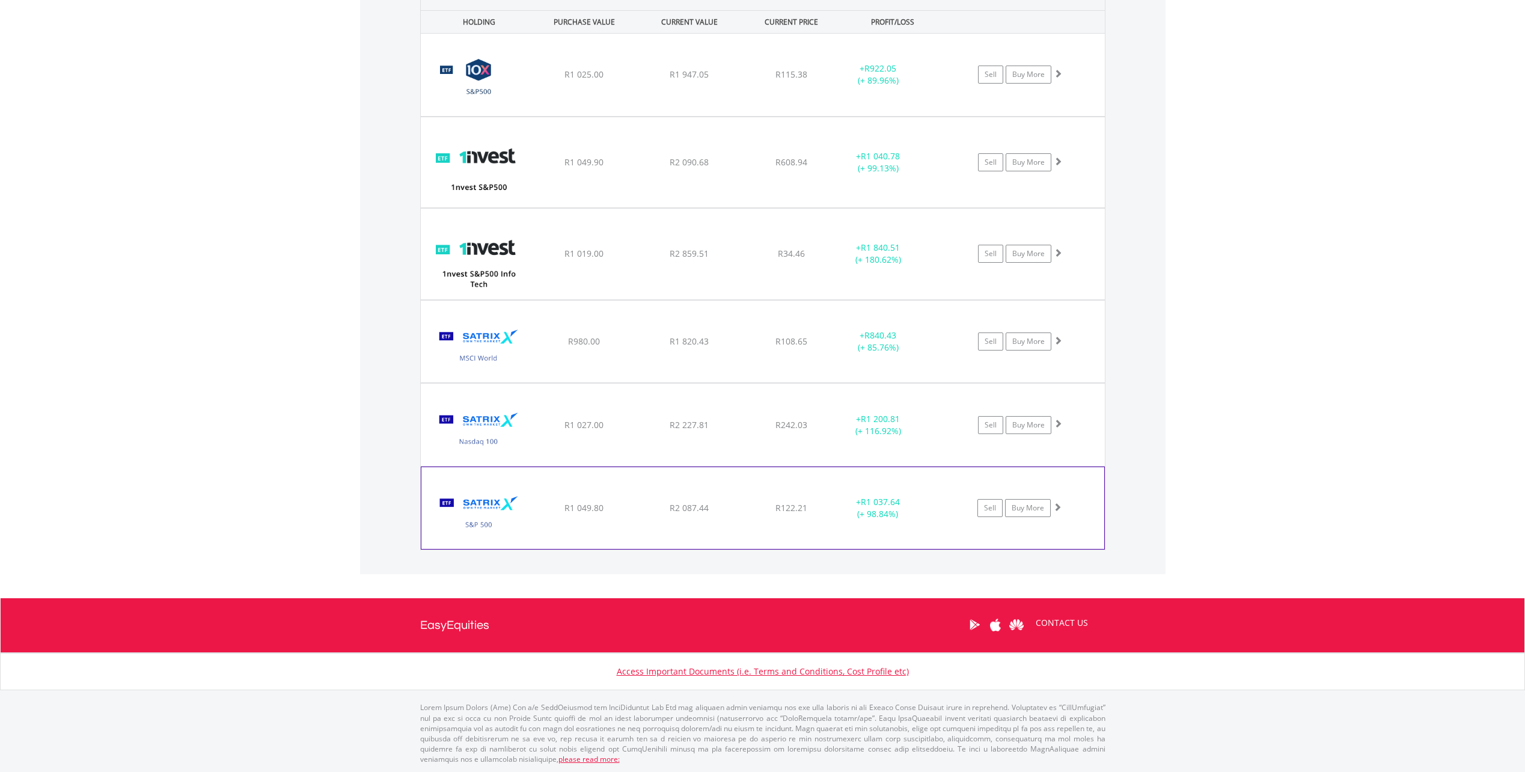
click at [696, 524] on div "﻿ Satrix S&P 500 ETF R1 049.80 R2 087.44 R122.21 + R1 037.64 (+ 98.84%) Sell Bu…" at bounding box center [762, 508] width 683 height 82
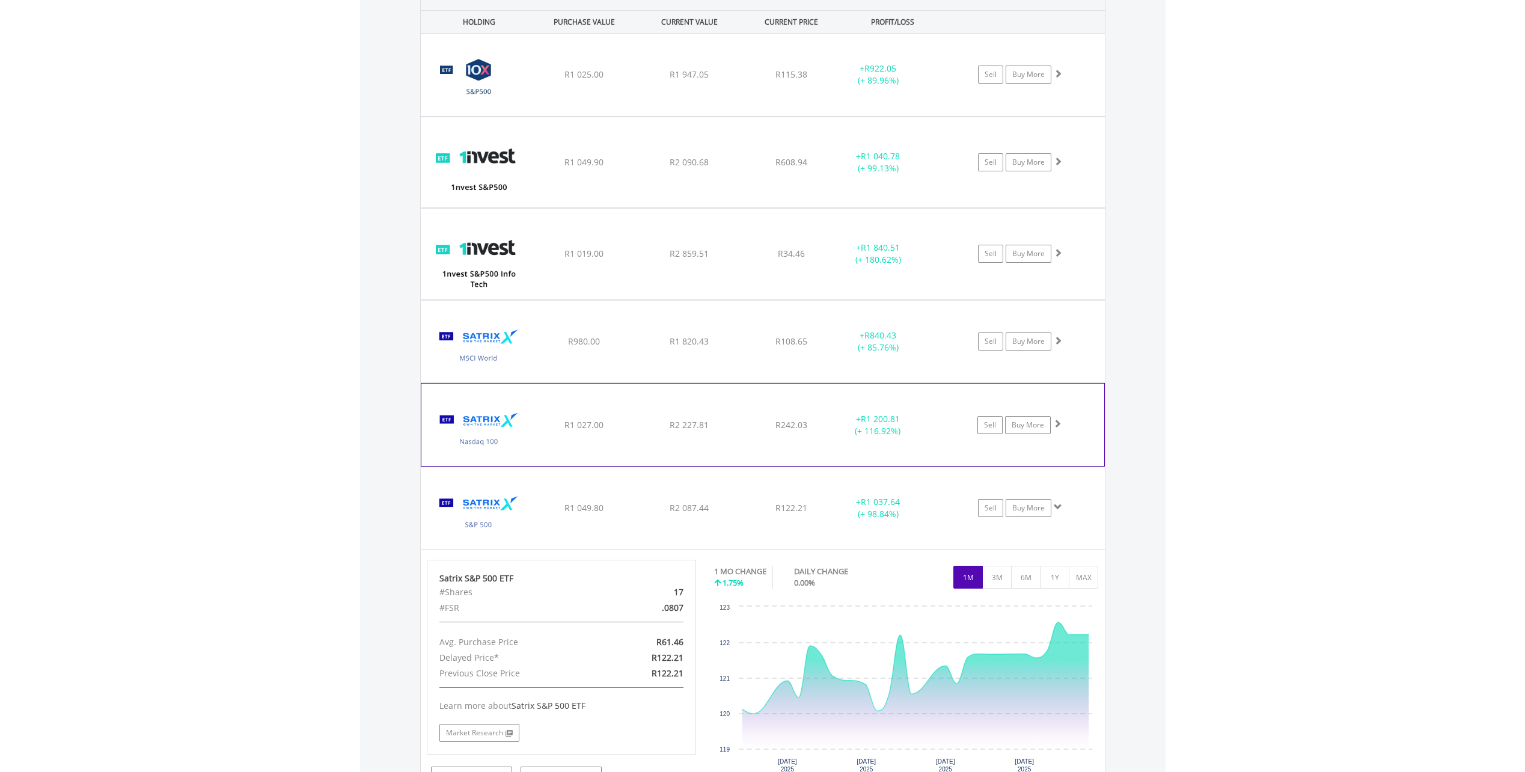
click at [682, 416] on div "﻿ Satrix Nasdaq 100 ETF R1 027.00 R2 227.81 R242.03 + R1 200.81 (+ 116.92%) Sel…" at bounding box center [762, 425] width 683 height 82
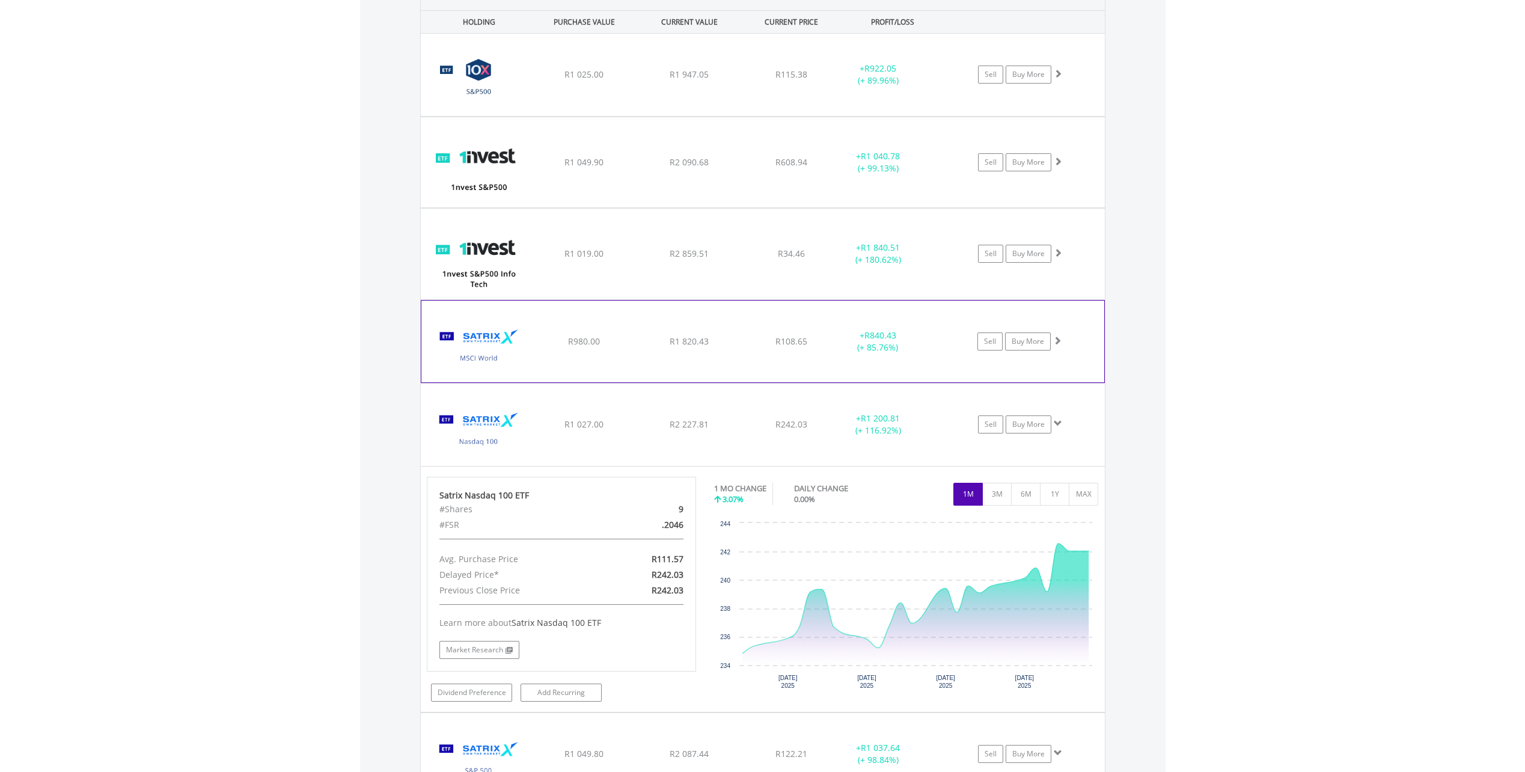
click at [682, 351] on div "﻿ Satrix MSCI World ETF R980.00 R1 820.43 R108.65 + R840.43 (+ 85.76%) Sell Buy…" at bounding box center [762, 342] width 683 height 82
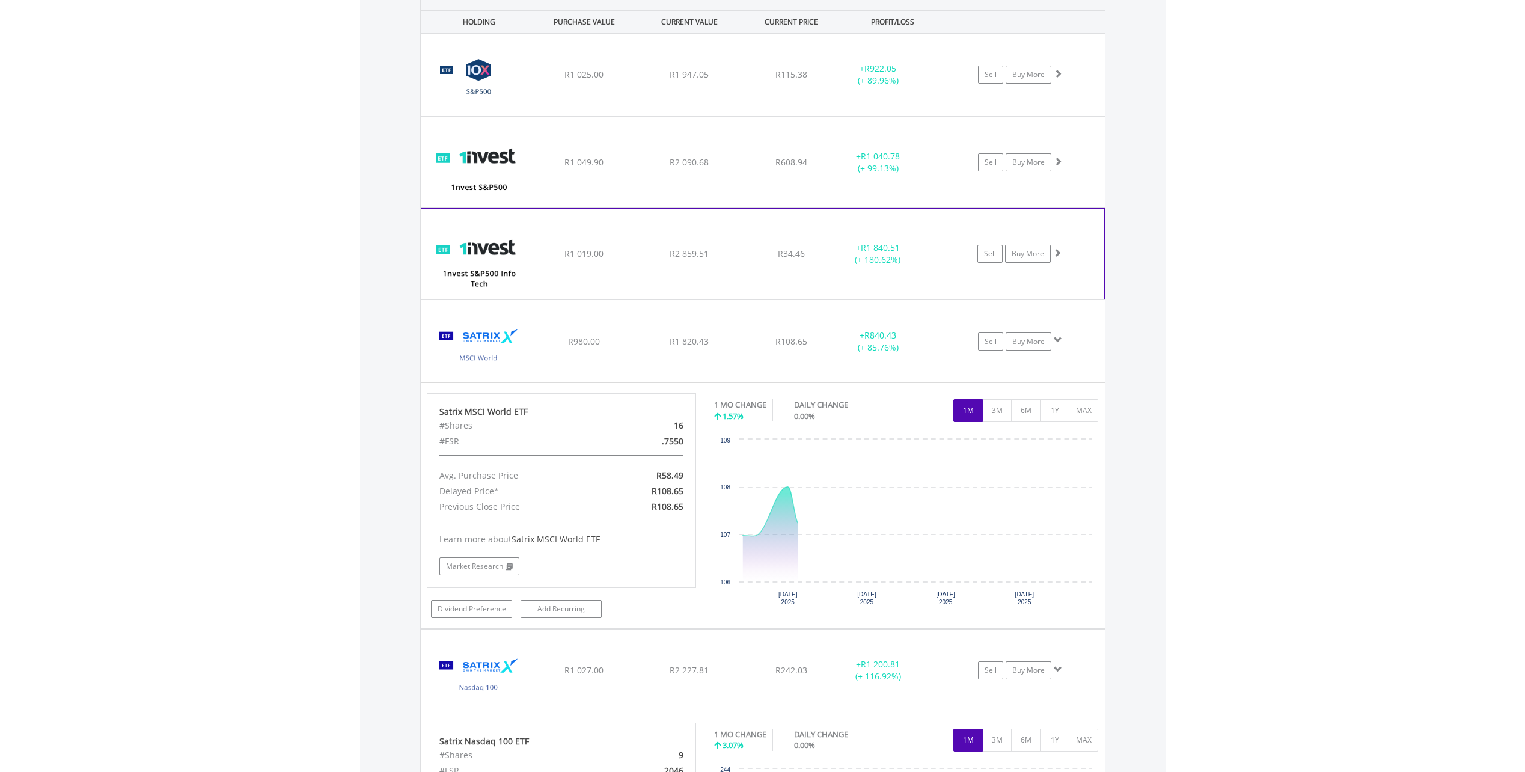
click at [661, 269] on div "﻿ 1nvest S&P500 Info Tech Index Feeder ETF R1 019.00 R2 859.51 R34.46 + R1 840.…" at bounding box center [762, 254] width 683 height 90
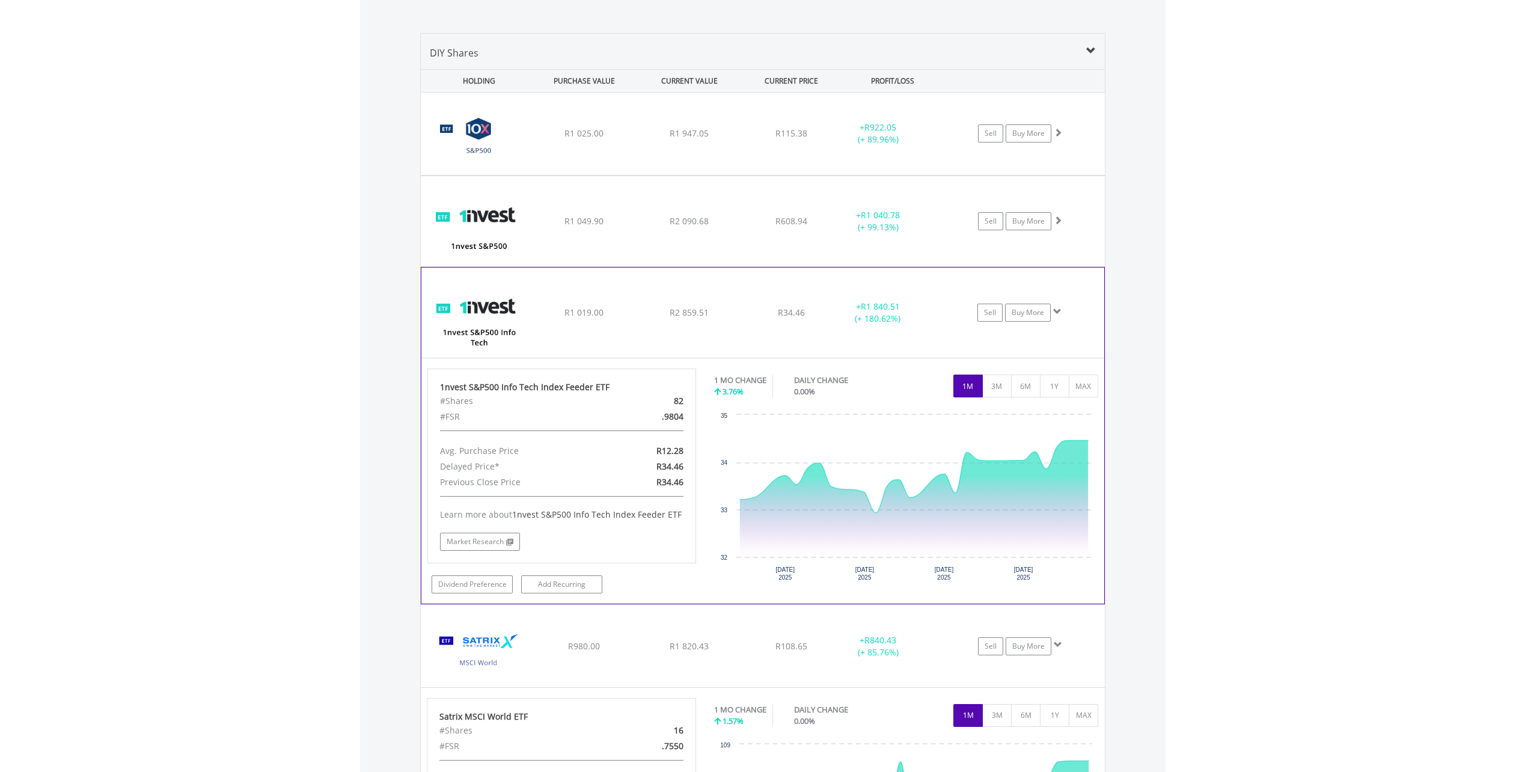
scroll to position [809, 0]
click at [660, 234] on div "﻿ 1nvest S&P500 Index Feeder ETF R1 049.90 R2 090.68 R608.94 + R1 040.78 (+ 99.…" at bounding box center [762, 222] width 683 height 90
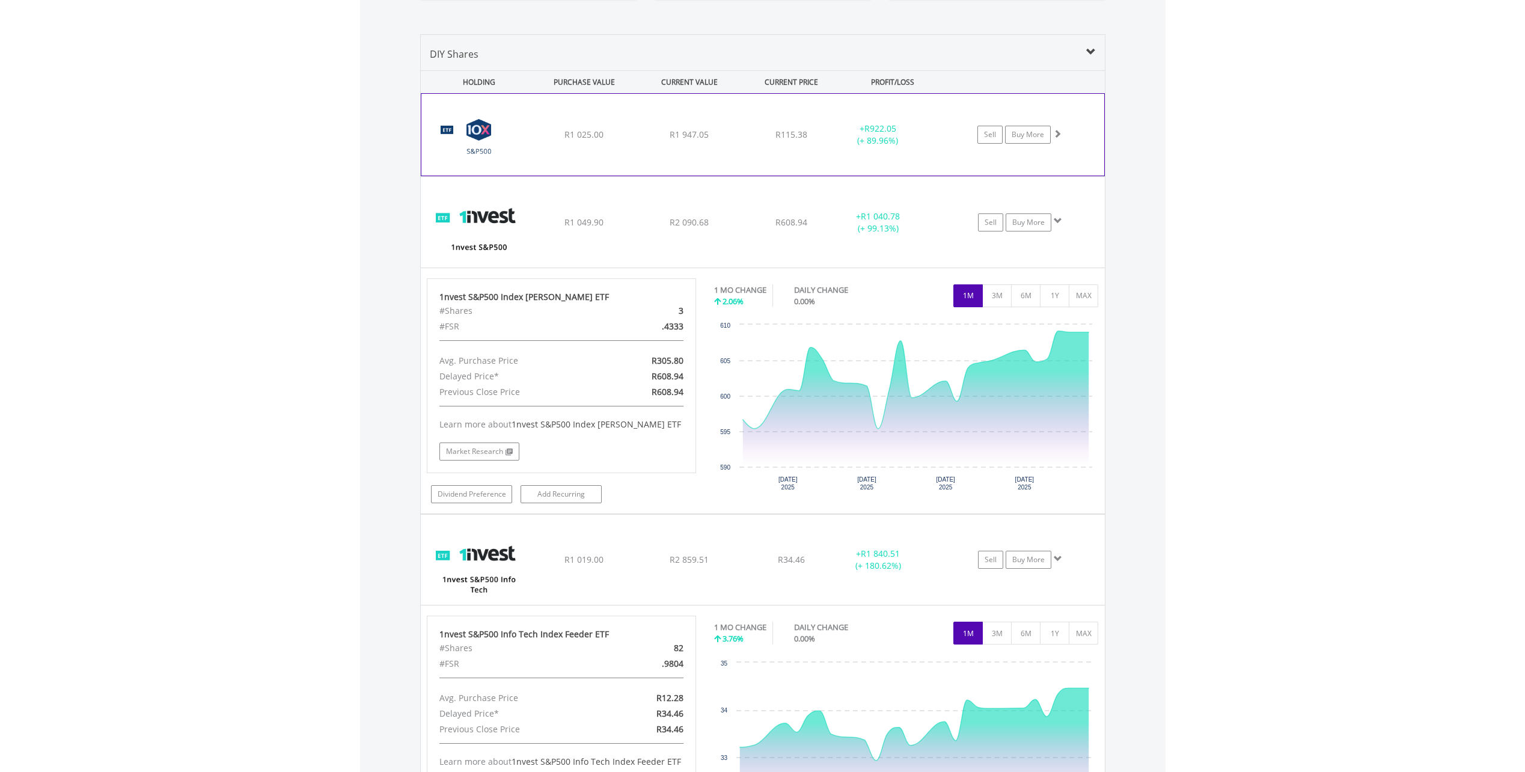
click at [670, 170] on div "﻿ 10X S&P 500 Exchange Traded Fund R1 025.00 R1 947.05 R115.38 + R922.05 (+ 89.…" at bounding box center [762, 135] width 683 height 82
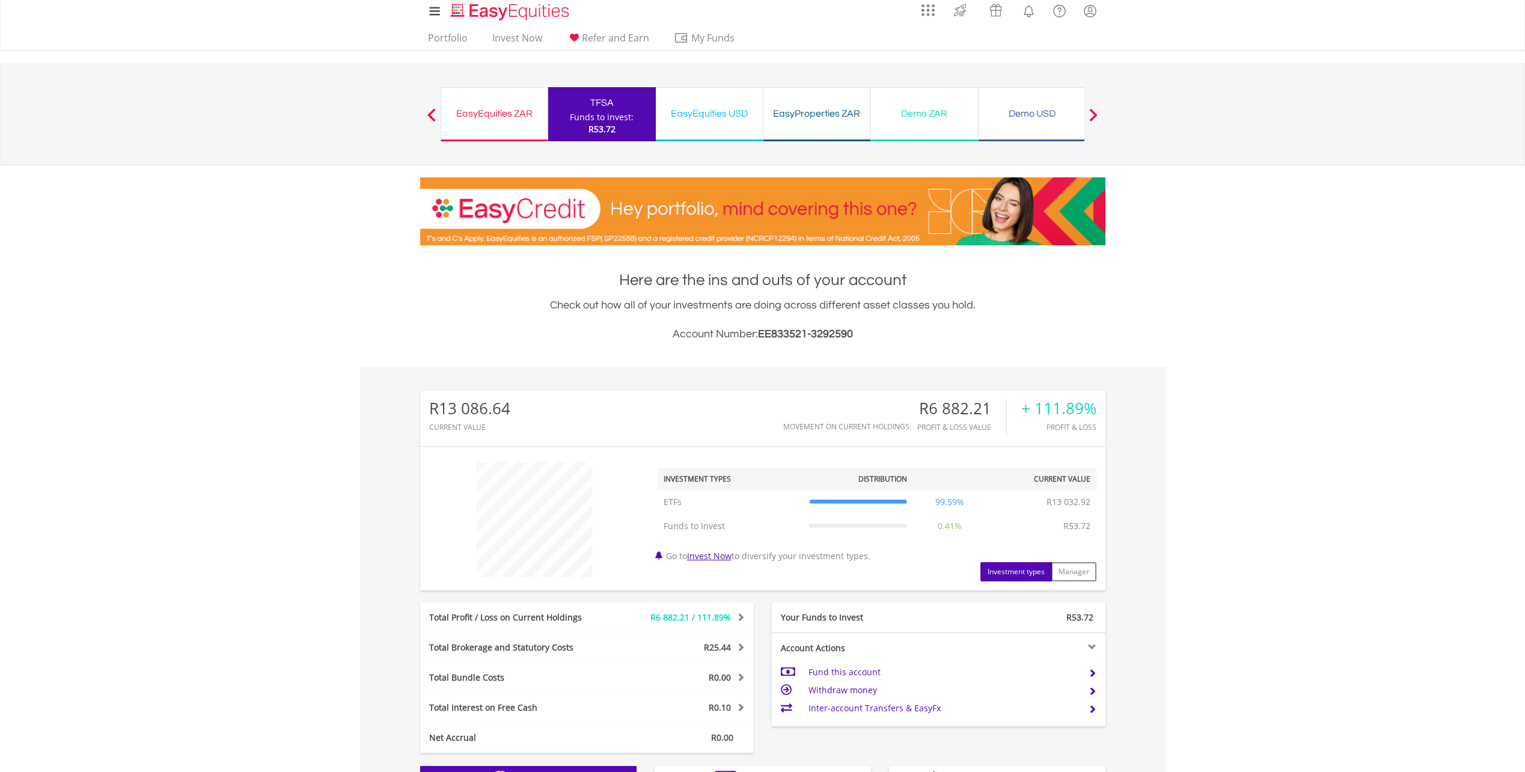
scroll to position [0, 0]
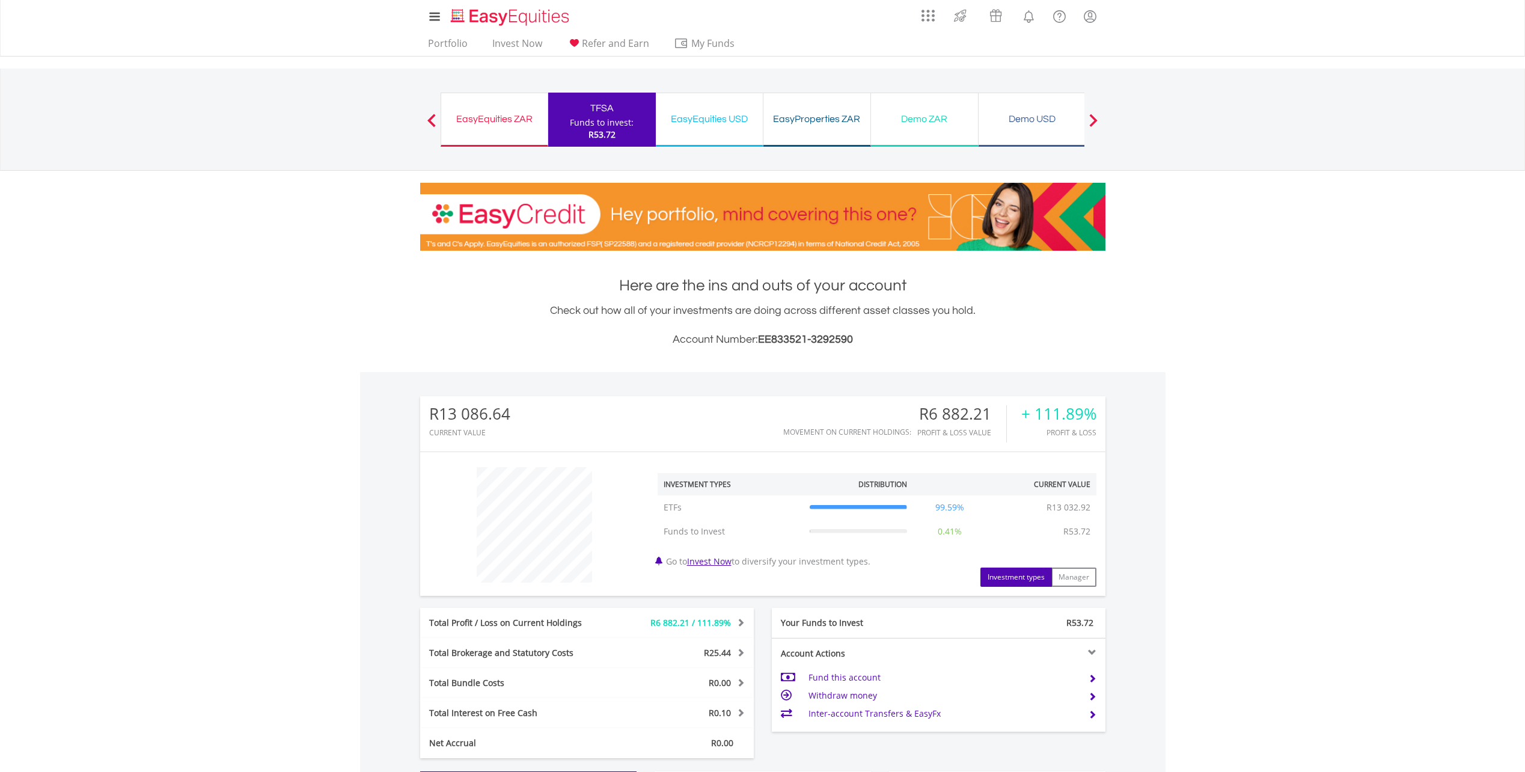
click at [706, 128] on div "EasyEquities USD Funds to invest: R53.72" at bounding box center [710, 120] width 108 height 54
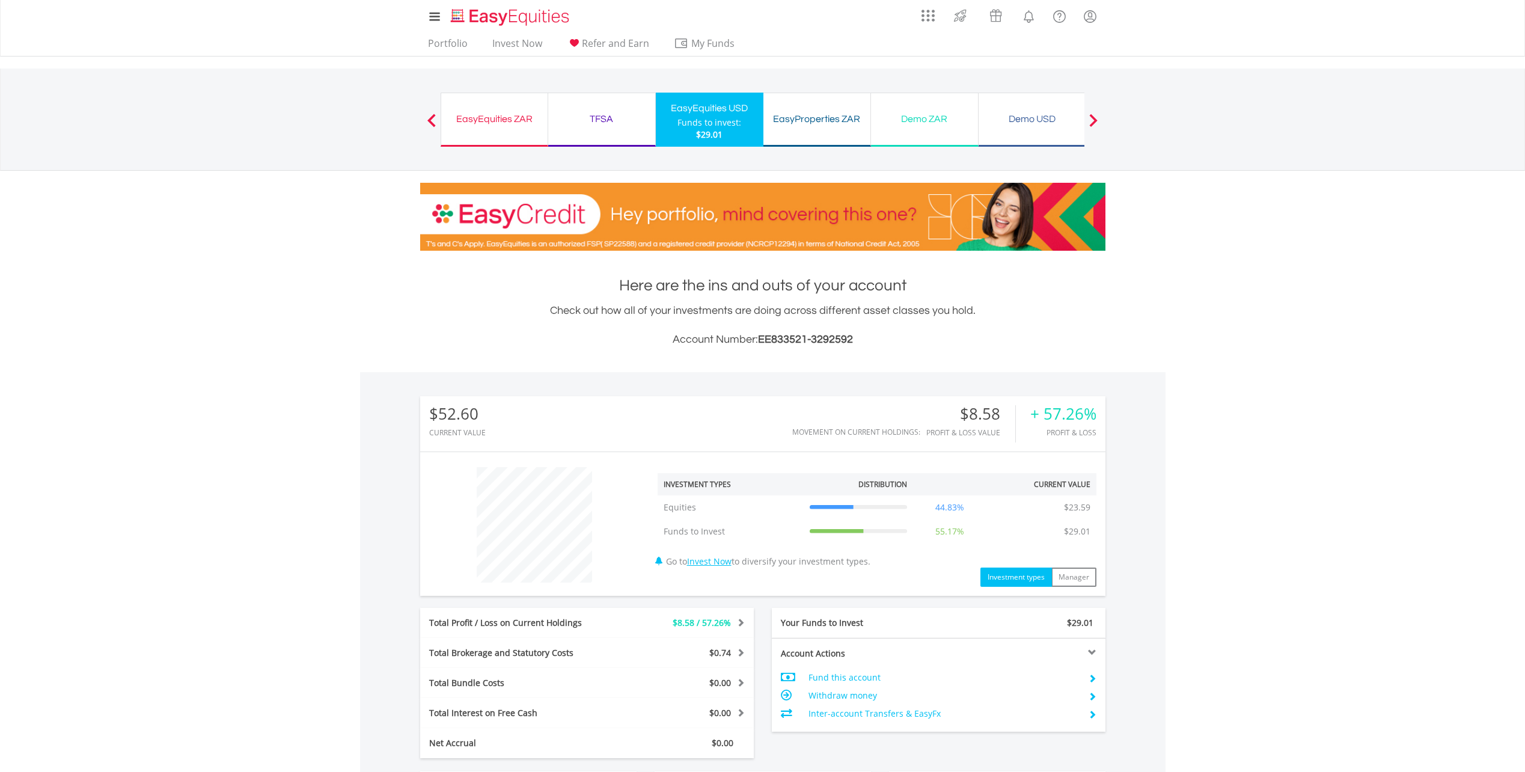
click at [839, 125] on div "EasyProperties ZAR" at bounding box center [817, 119] width 93 height 17
